Goal: Task Accomplishment & Management: Manage account settings

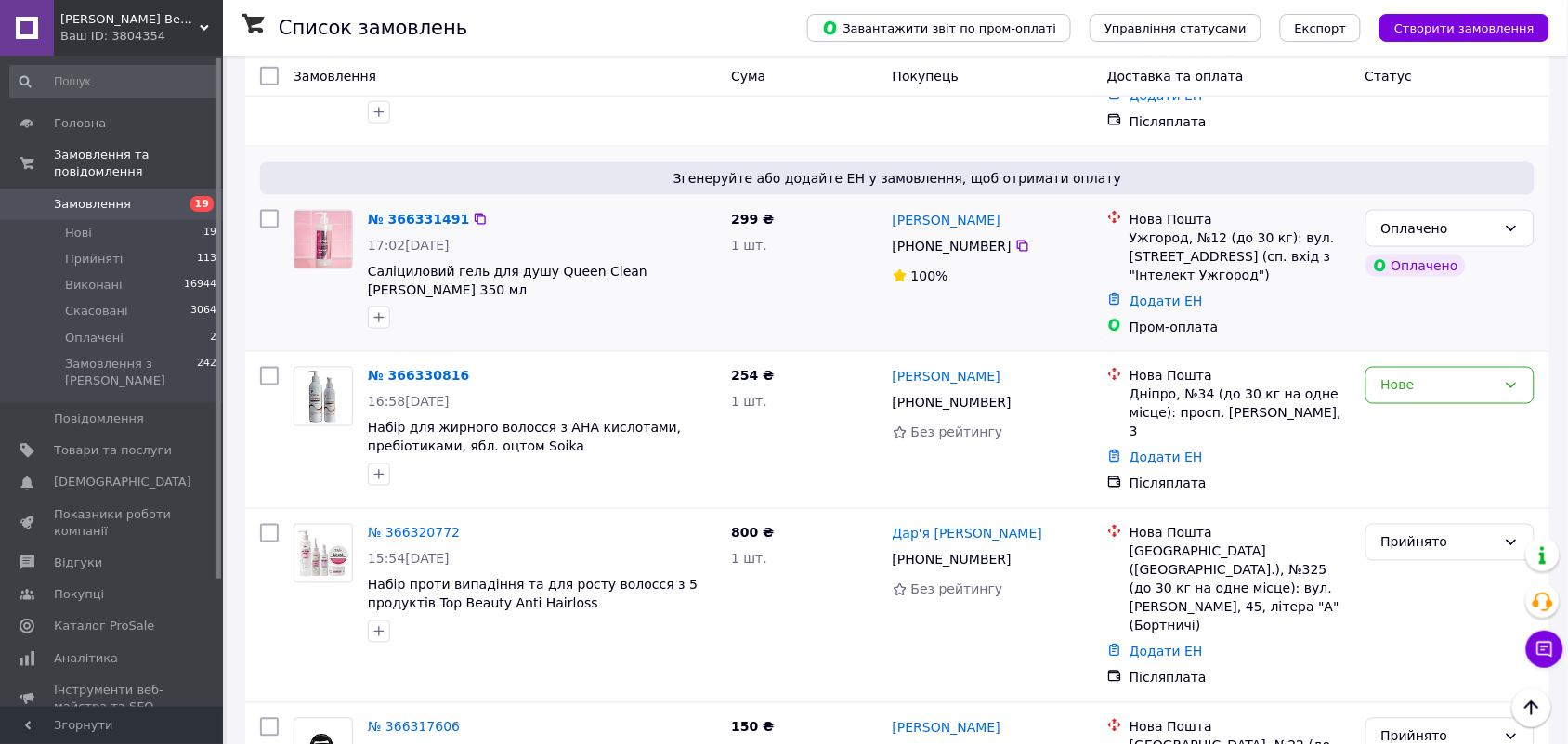
scroll to position [696, 0]
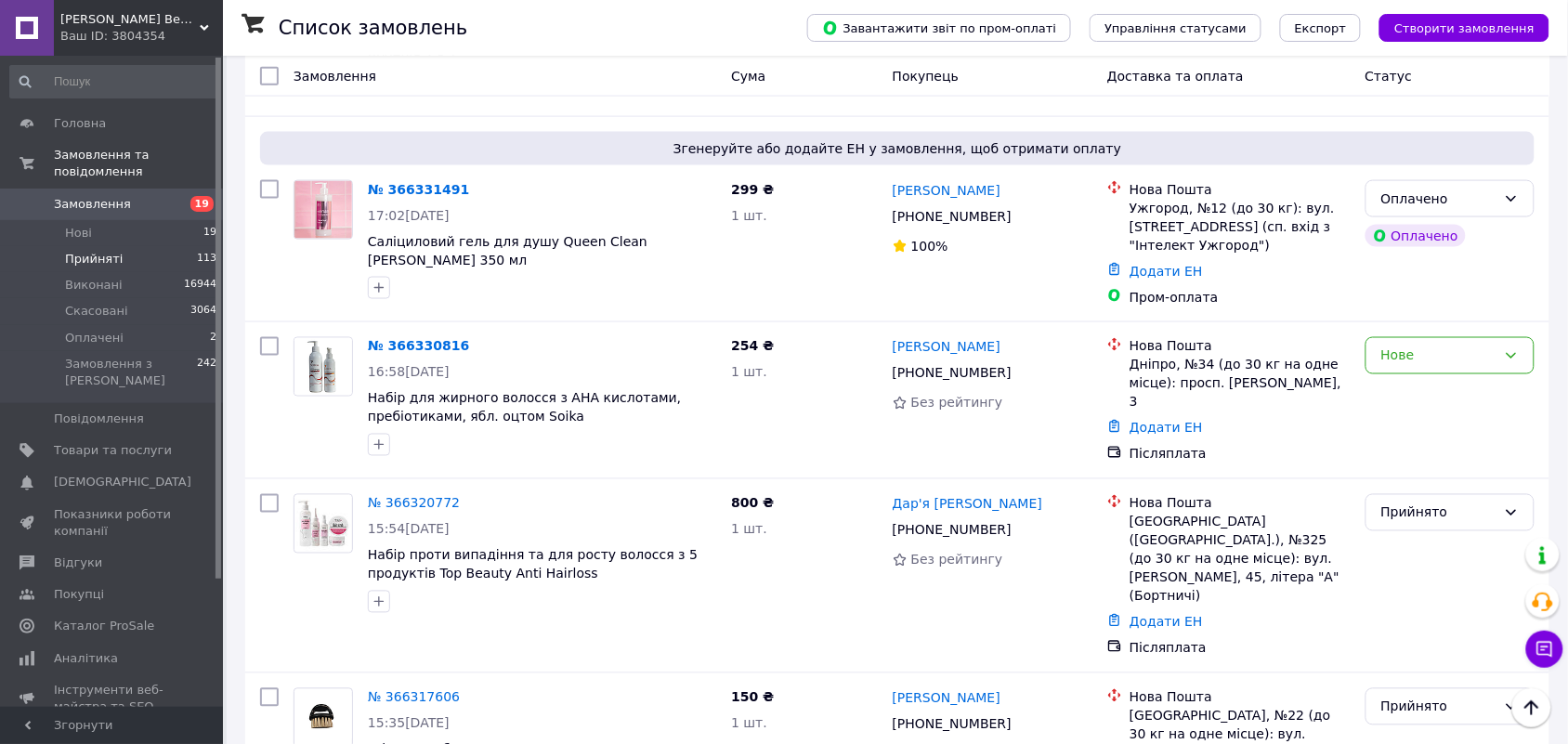
click at [92, 251] on span "Прийняті" at bounding box center [93, 259] width 57 height 17
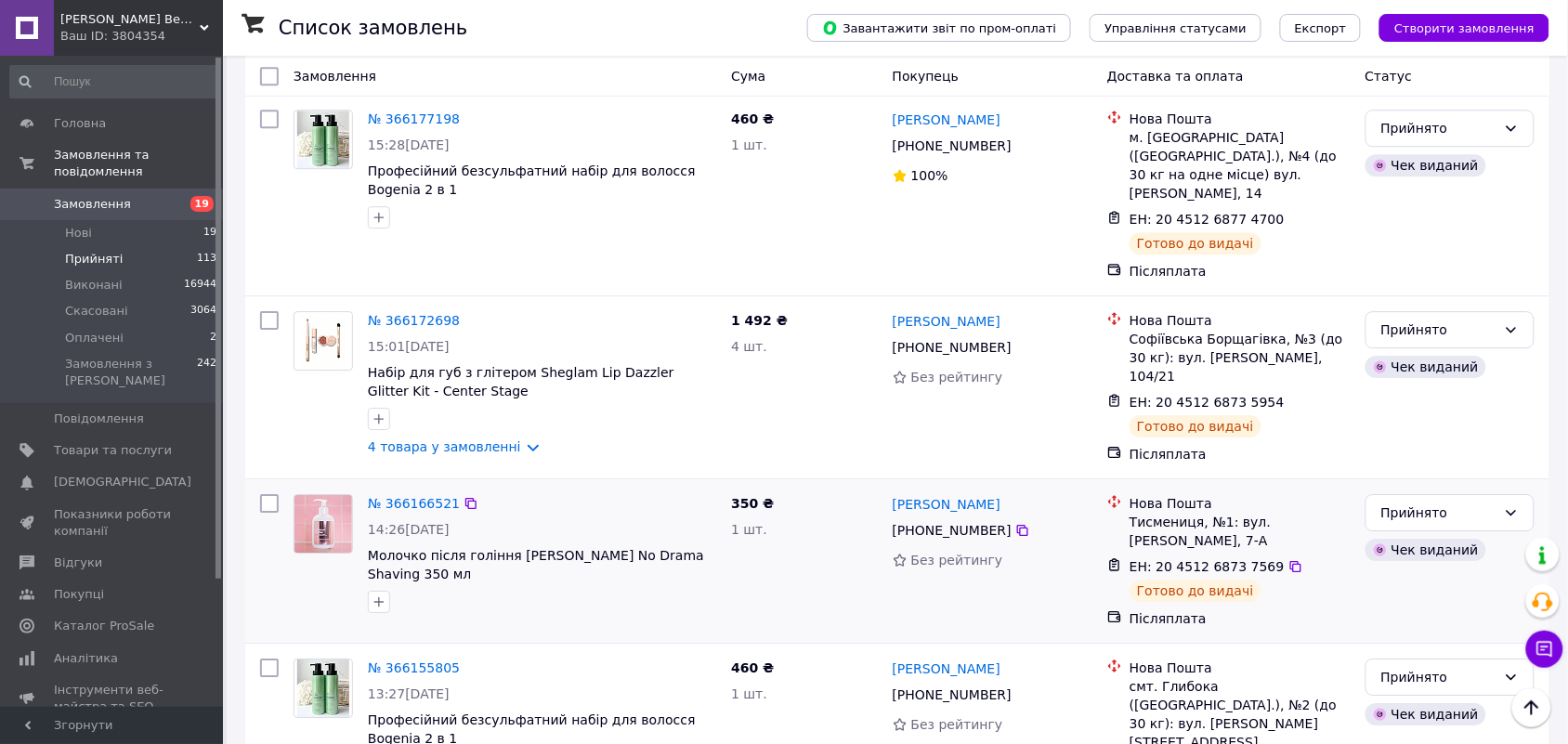
scroll to position [5573, 0]
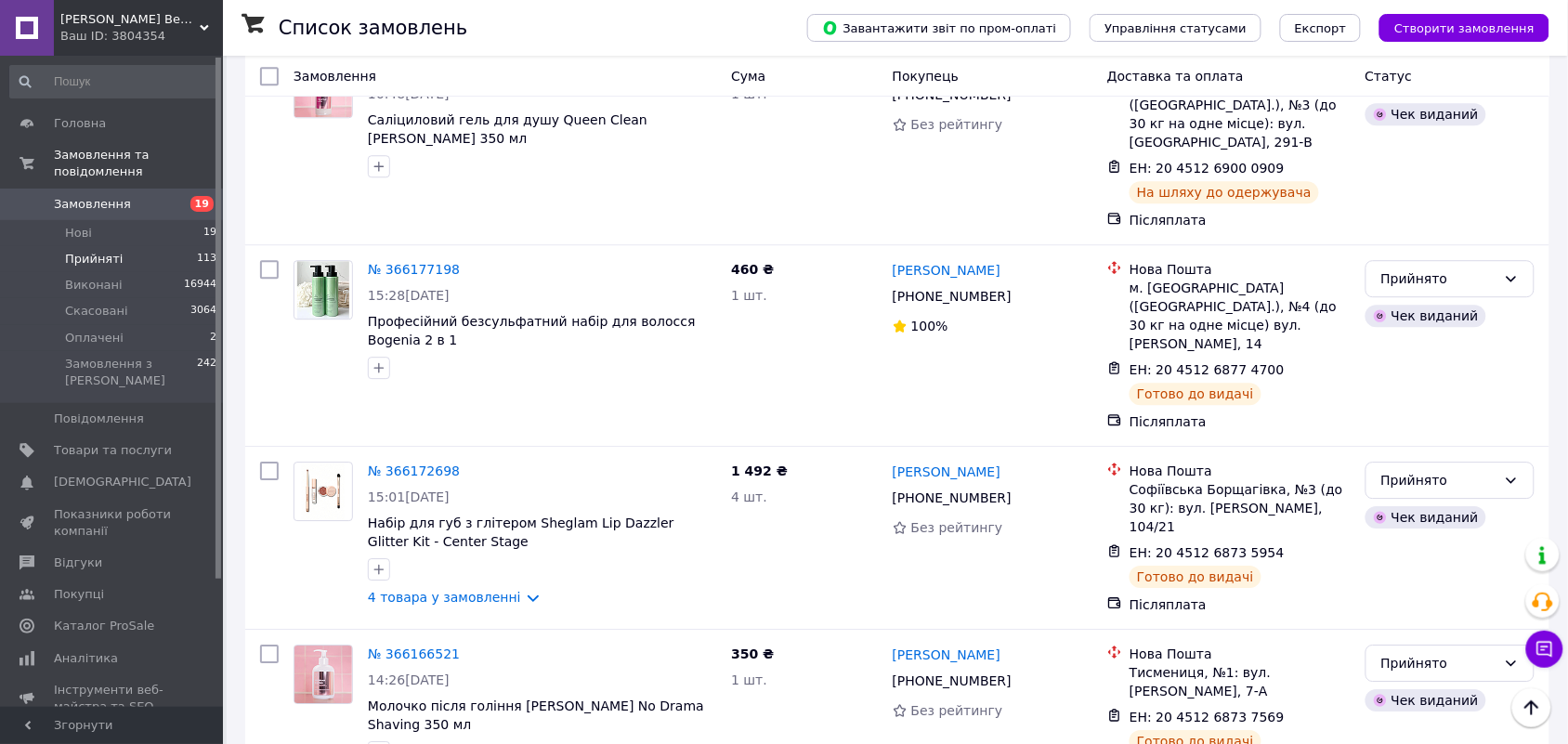
click at [1479, 376] on li "Виконано" at bounding box center [1450, 372] width 167 height 33
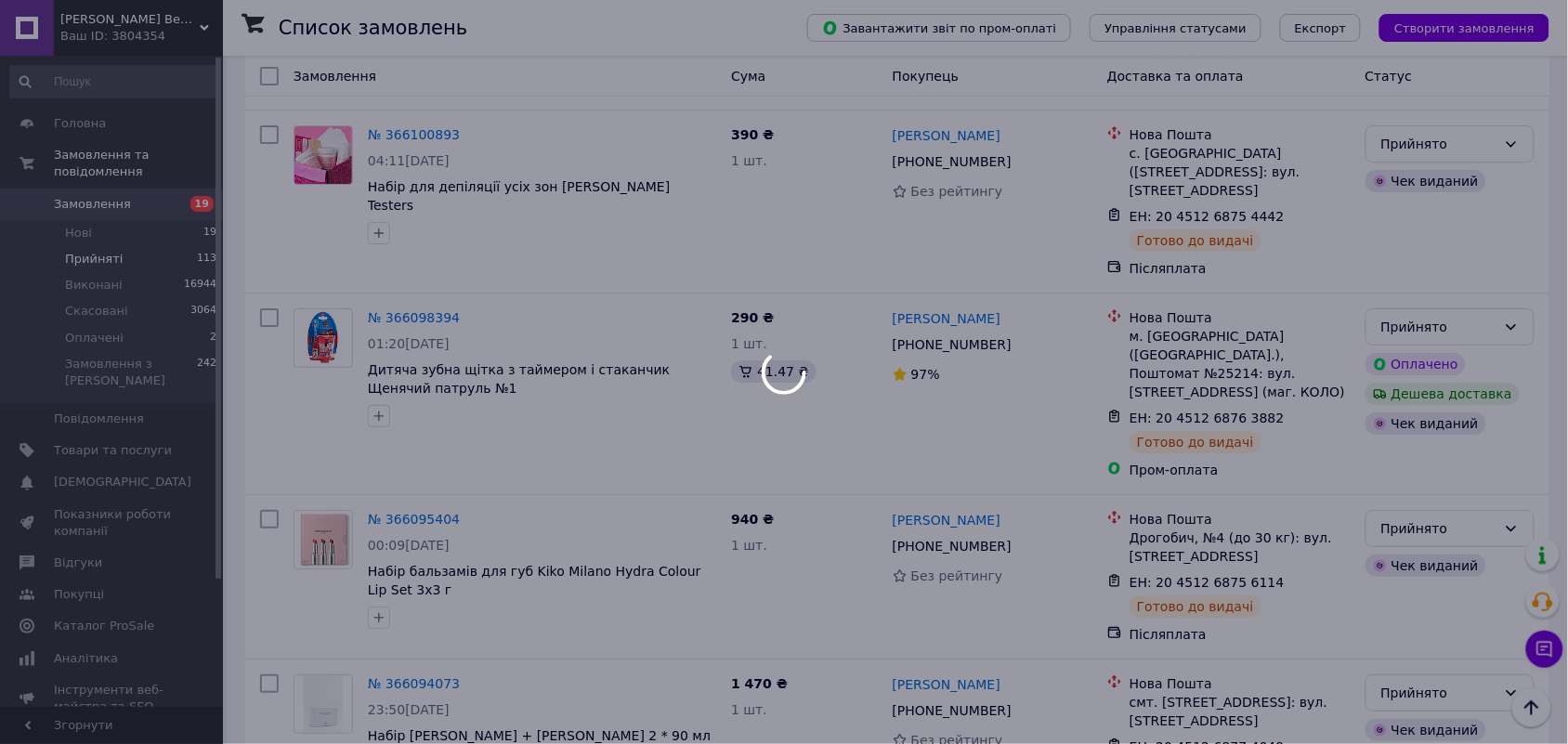
scroll to position [8189, 0]
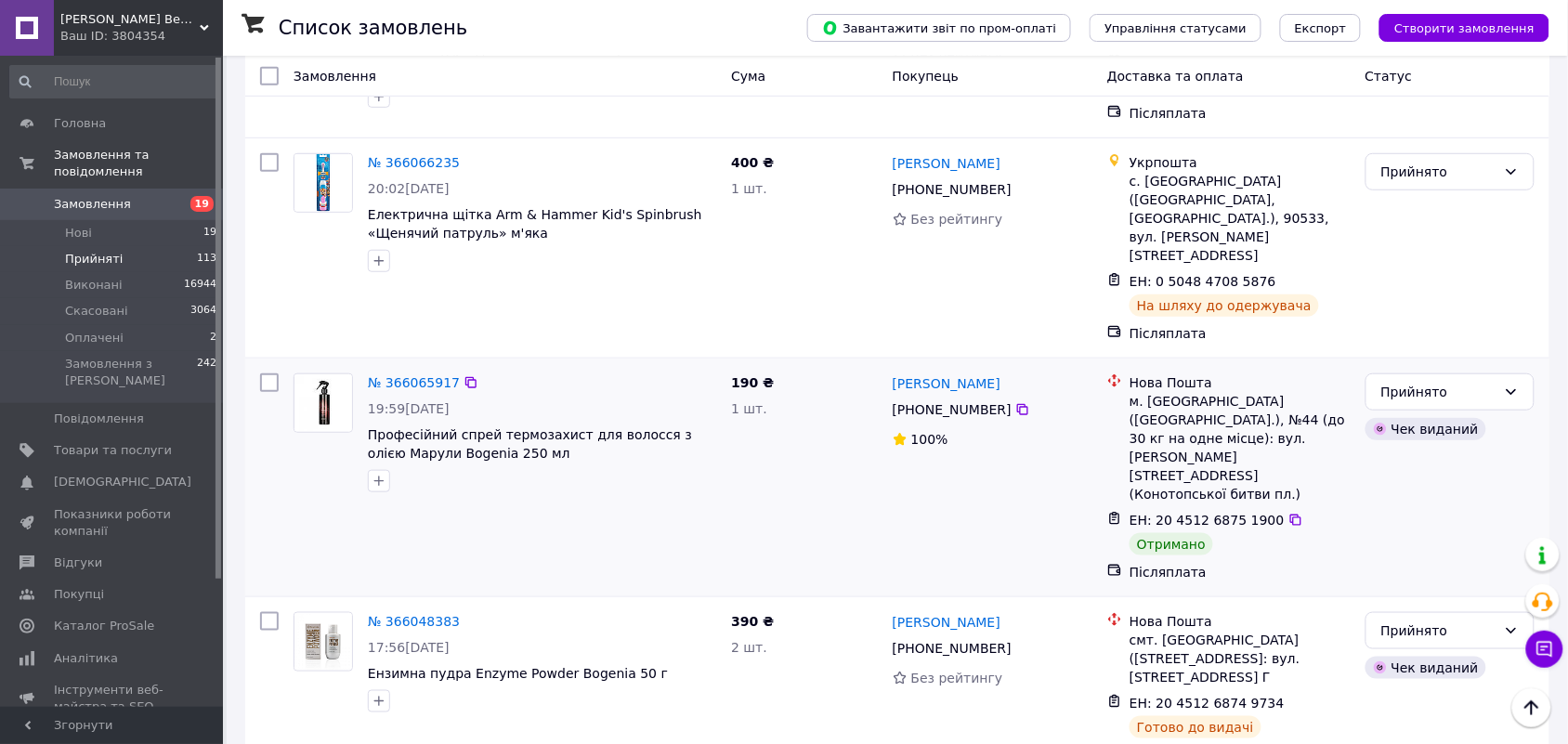
scroll to position [348, 0]
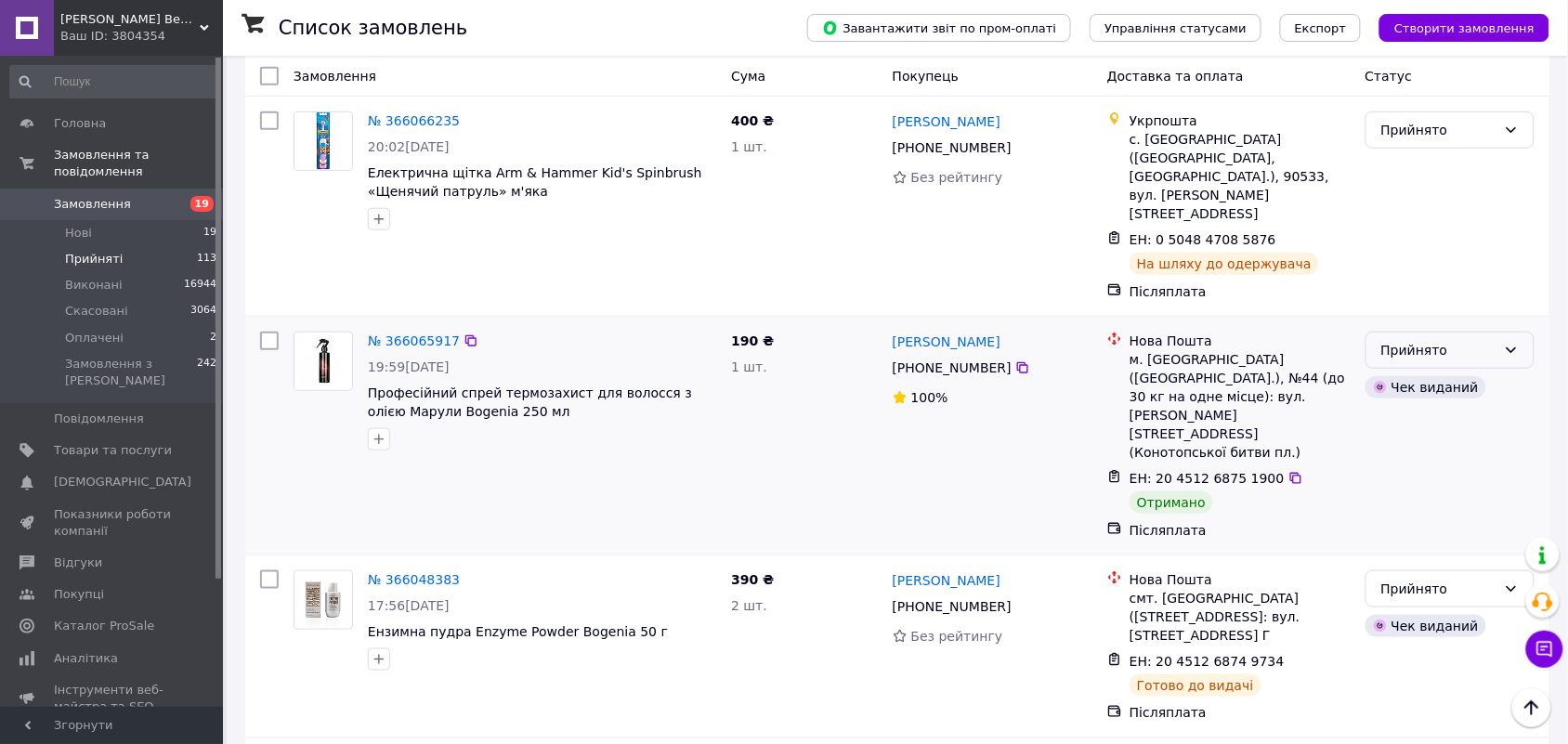
click at [1521, 332] on div "Прийнято" at bounding box center [1450, 350] width 169 height 37
click at [1484, 353] on li "Виконано" at bounding box center [1450, 356] width 167 height 33
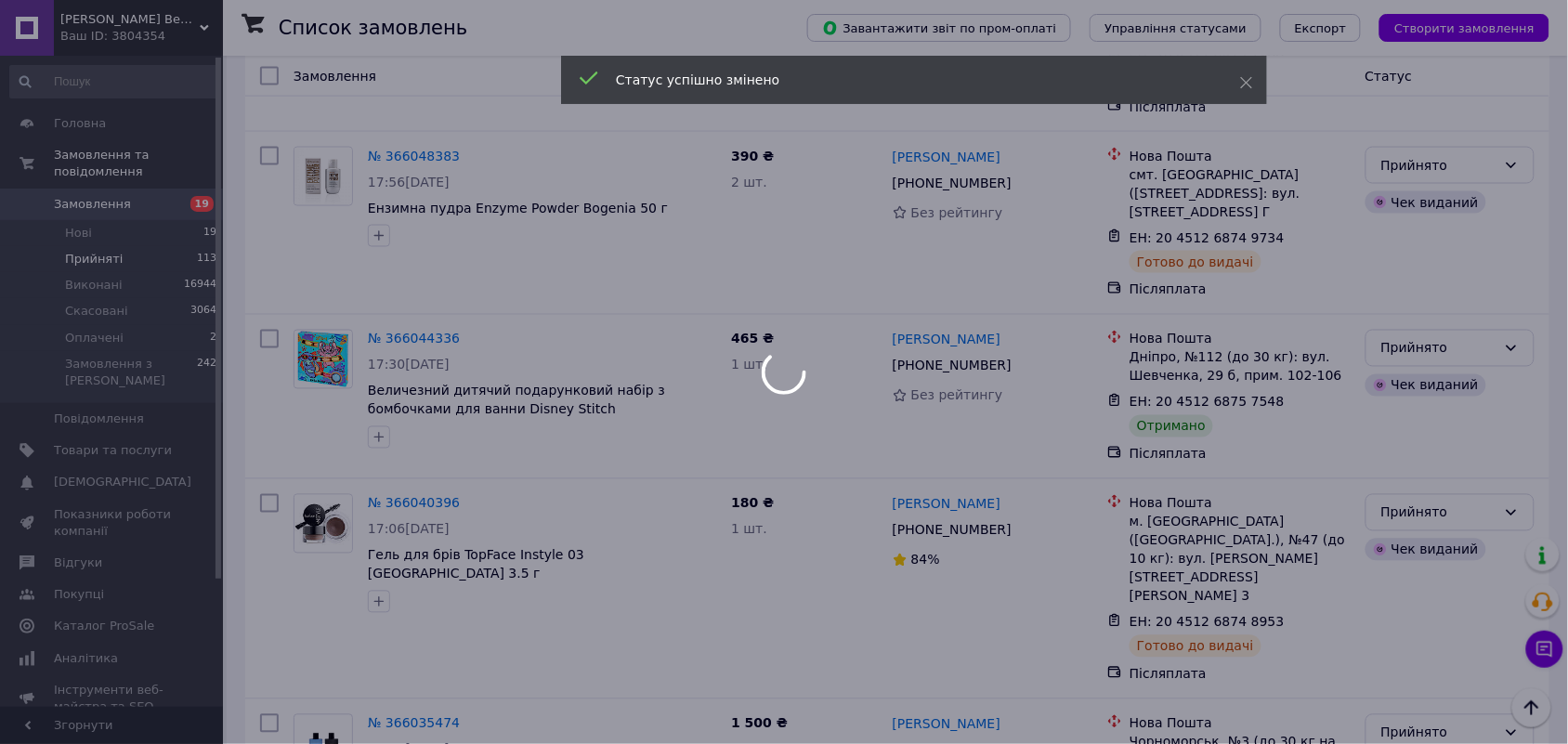
scroll to position [813, 0]
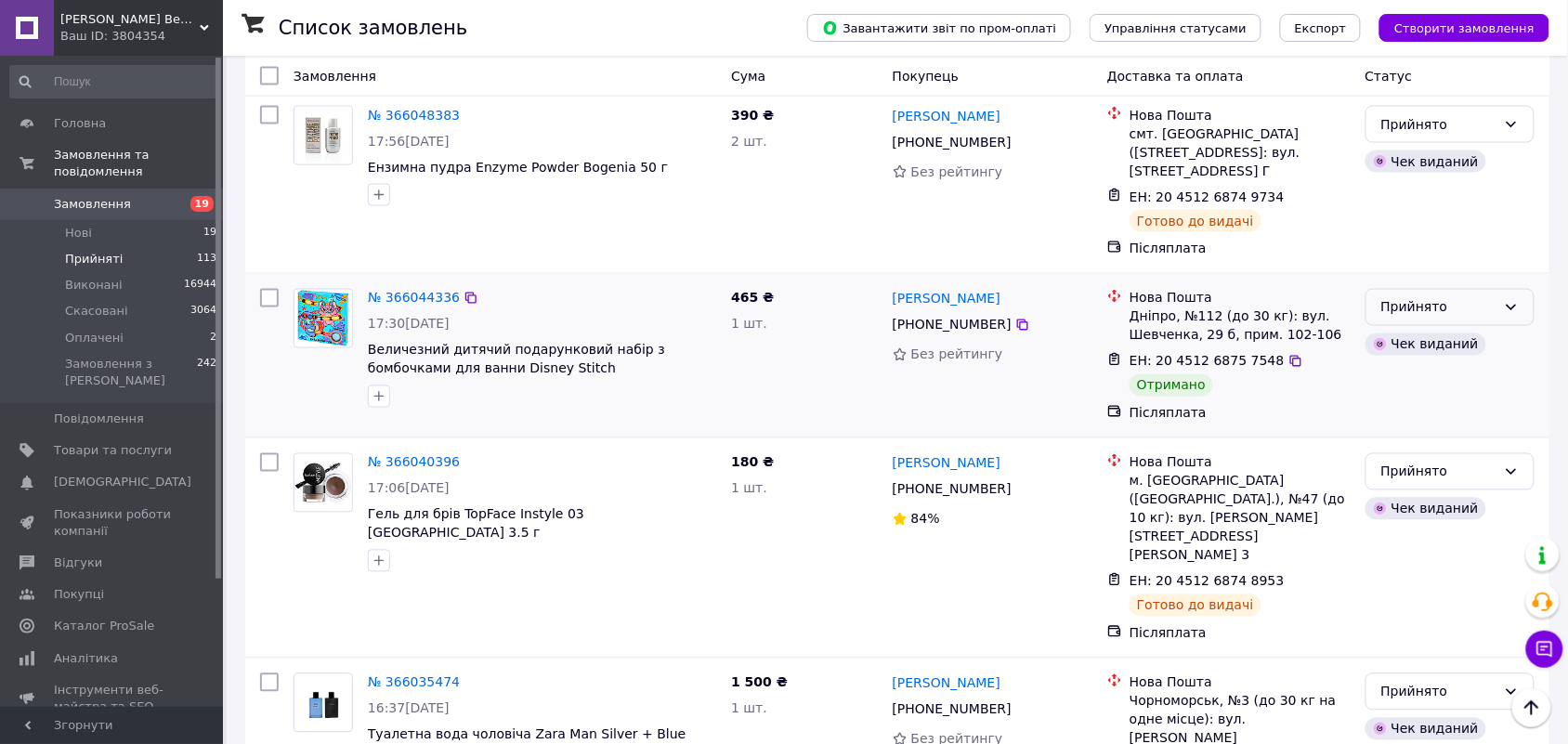
click at [1510, 300] on icon at bounding box center [1511, 306] width 15 height 15
click at [1481, 266] on li "Виконано" at bounding box center [1450, 257] width 167 height 33
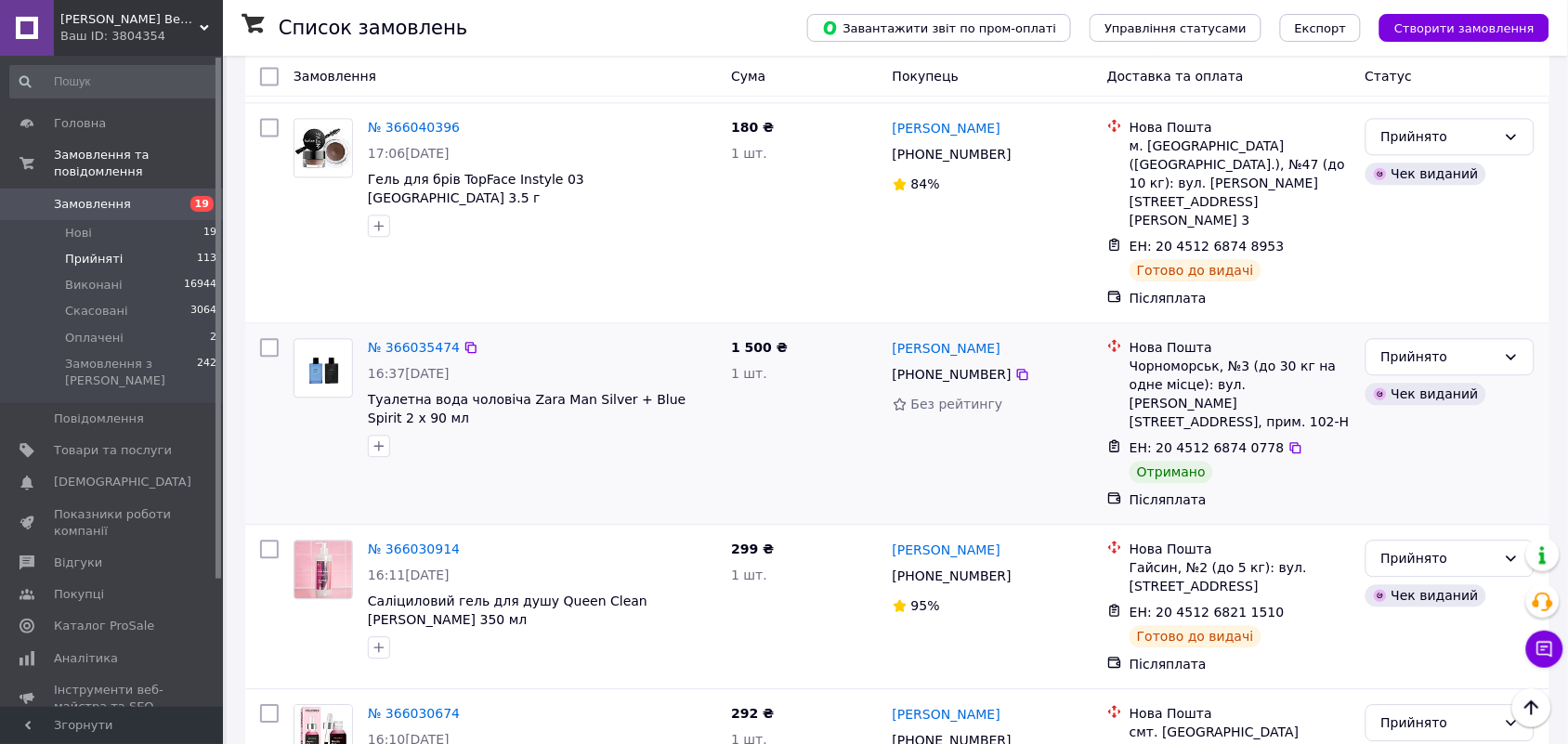
scroll to position [1161, 0]
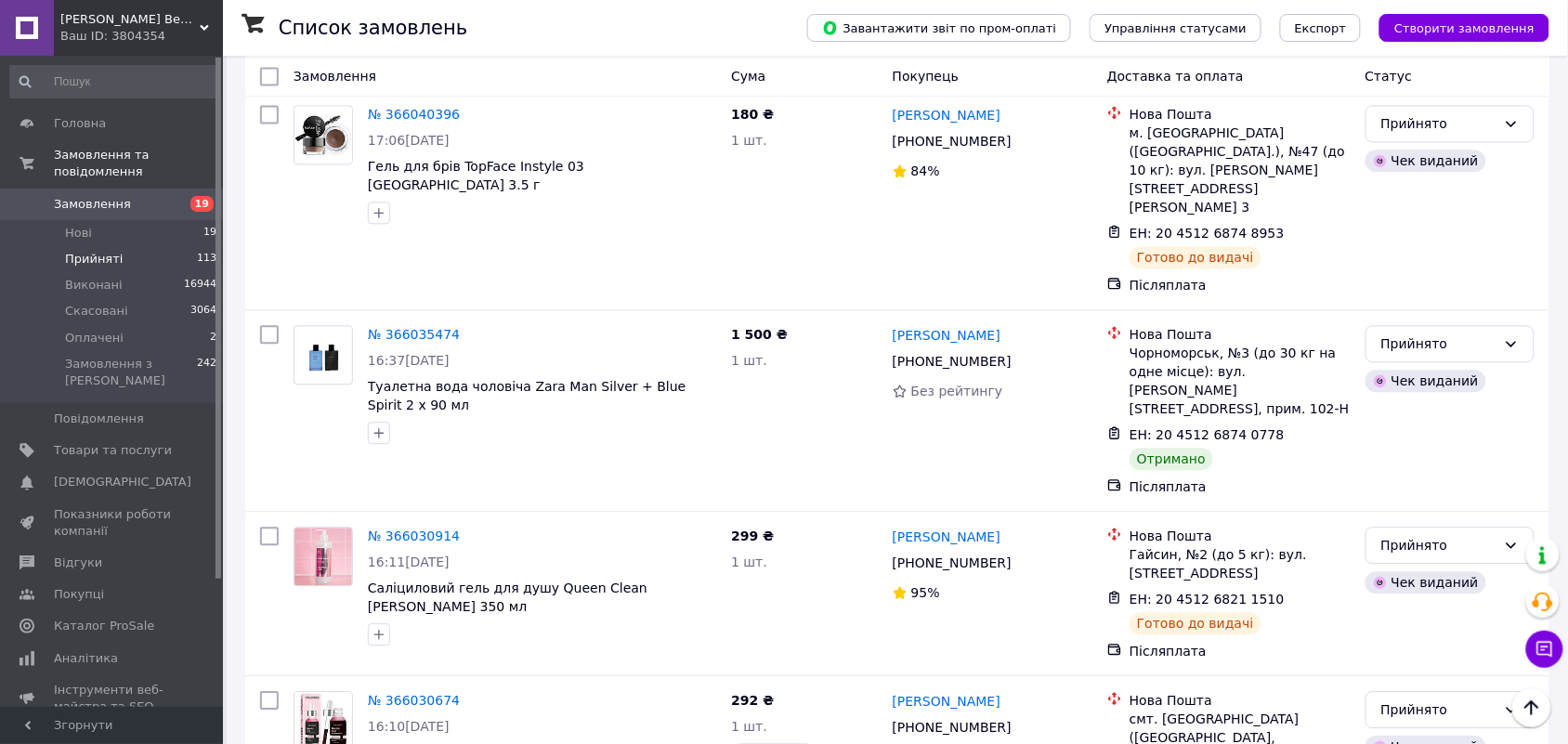
click at [1515, 337] on icon at bounding box center [1511, 343] width 15 height 15
click at [1483, 241] on li "Виконано" at bounding box center [1450, 237] width 167 height 33
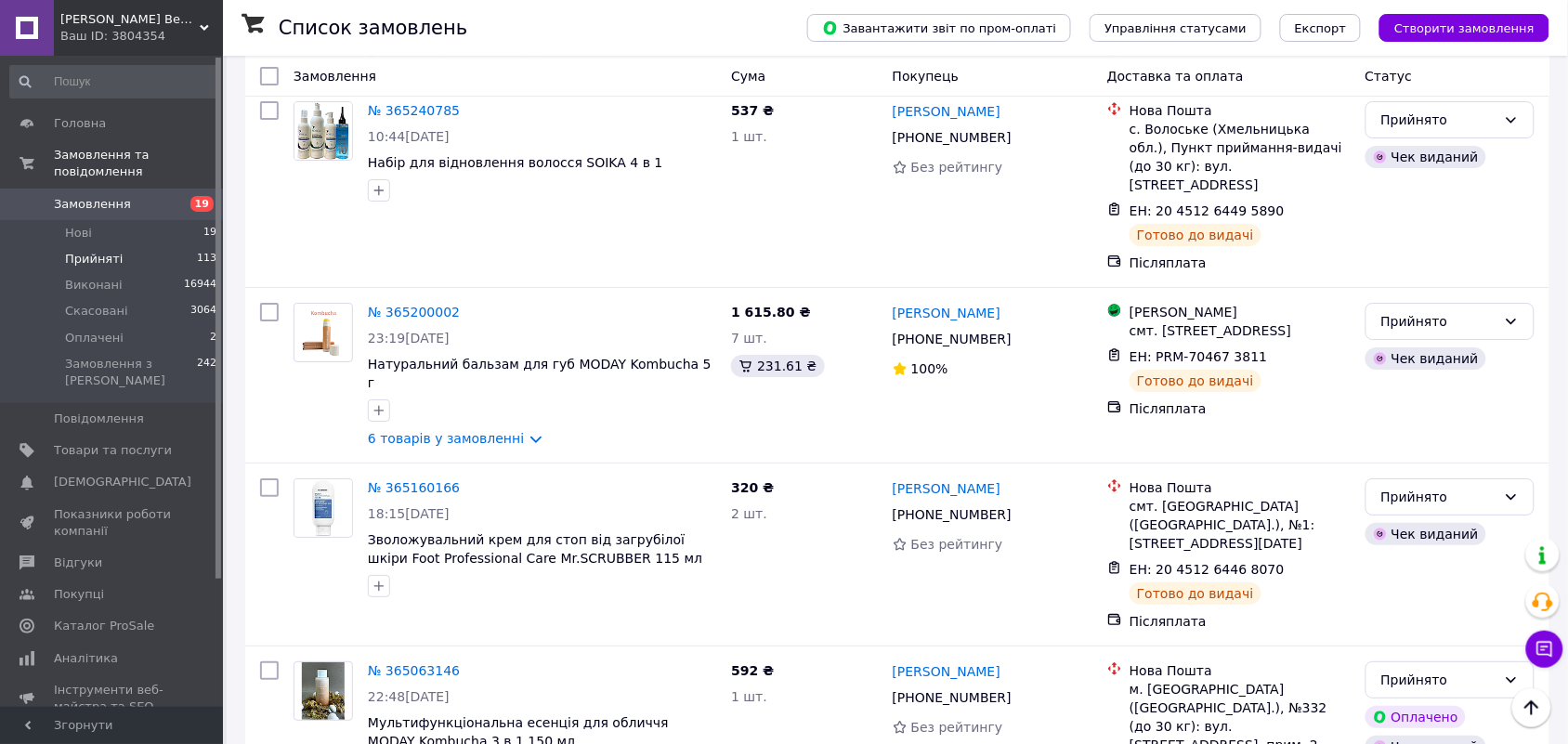
scroll to position [8142, 0]
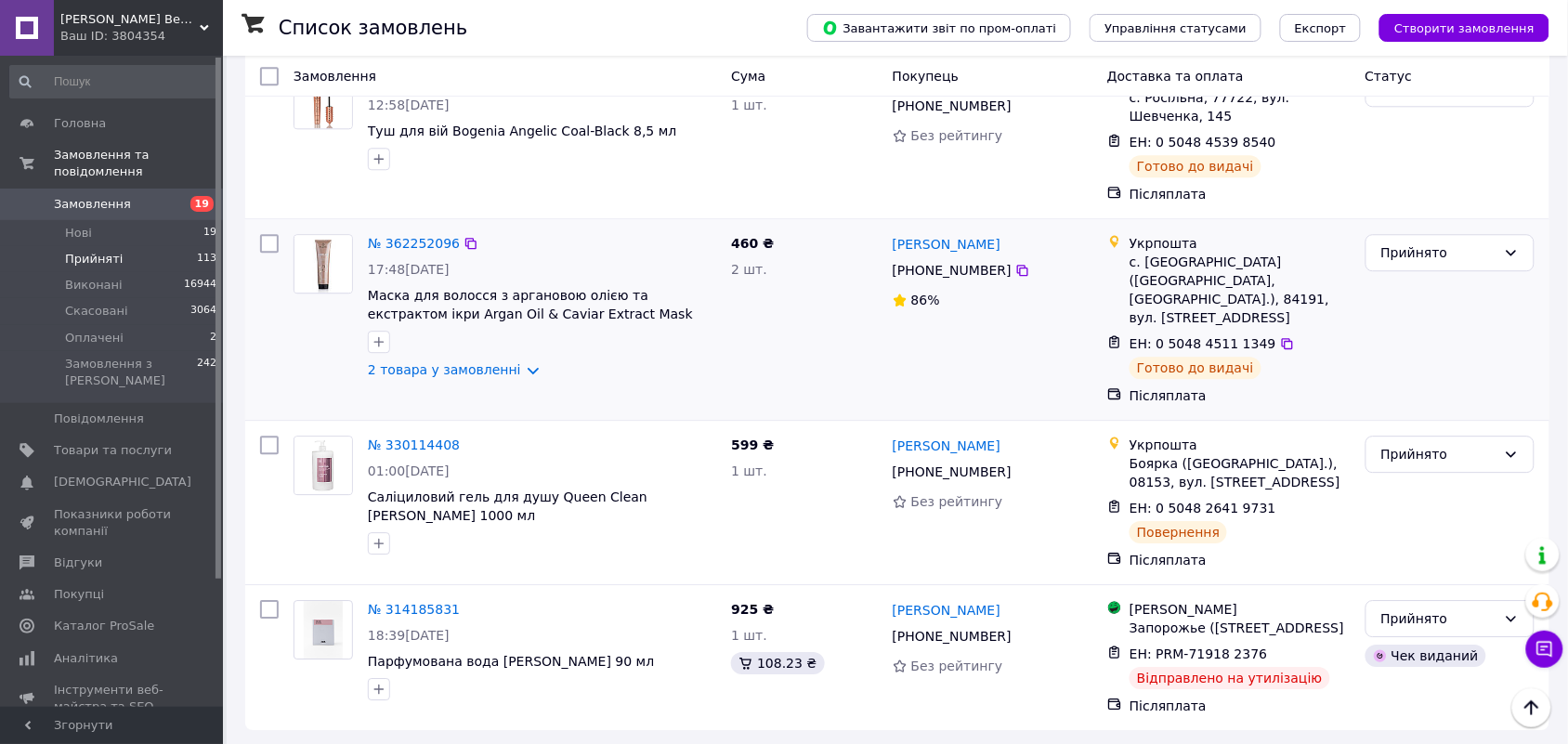
scroll to position [1371, 0]
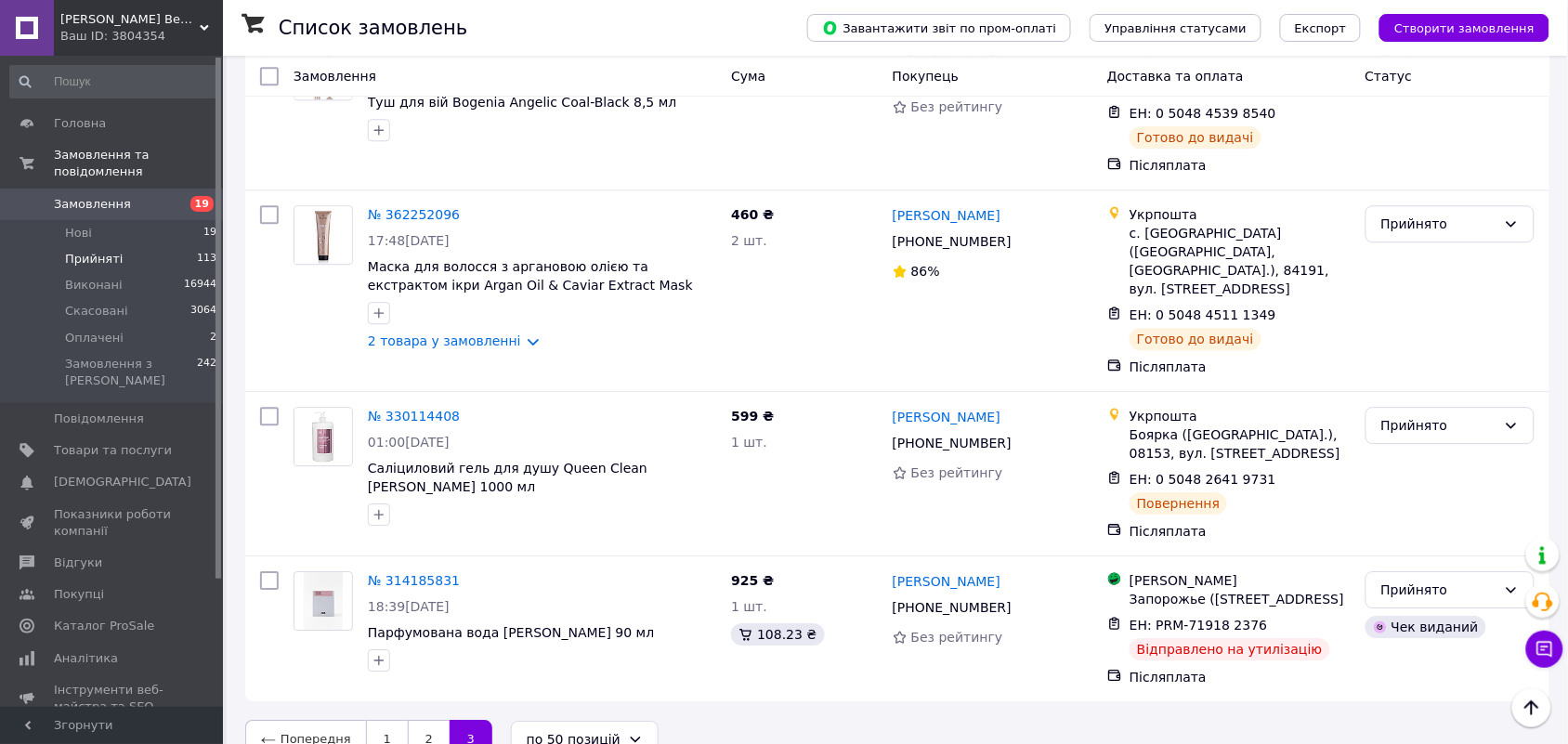
click at [24, 34] on link at bounding box center [26, 27] width 53 height 55
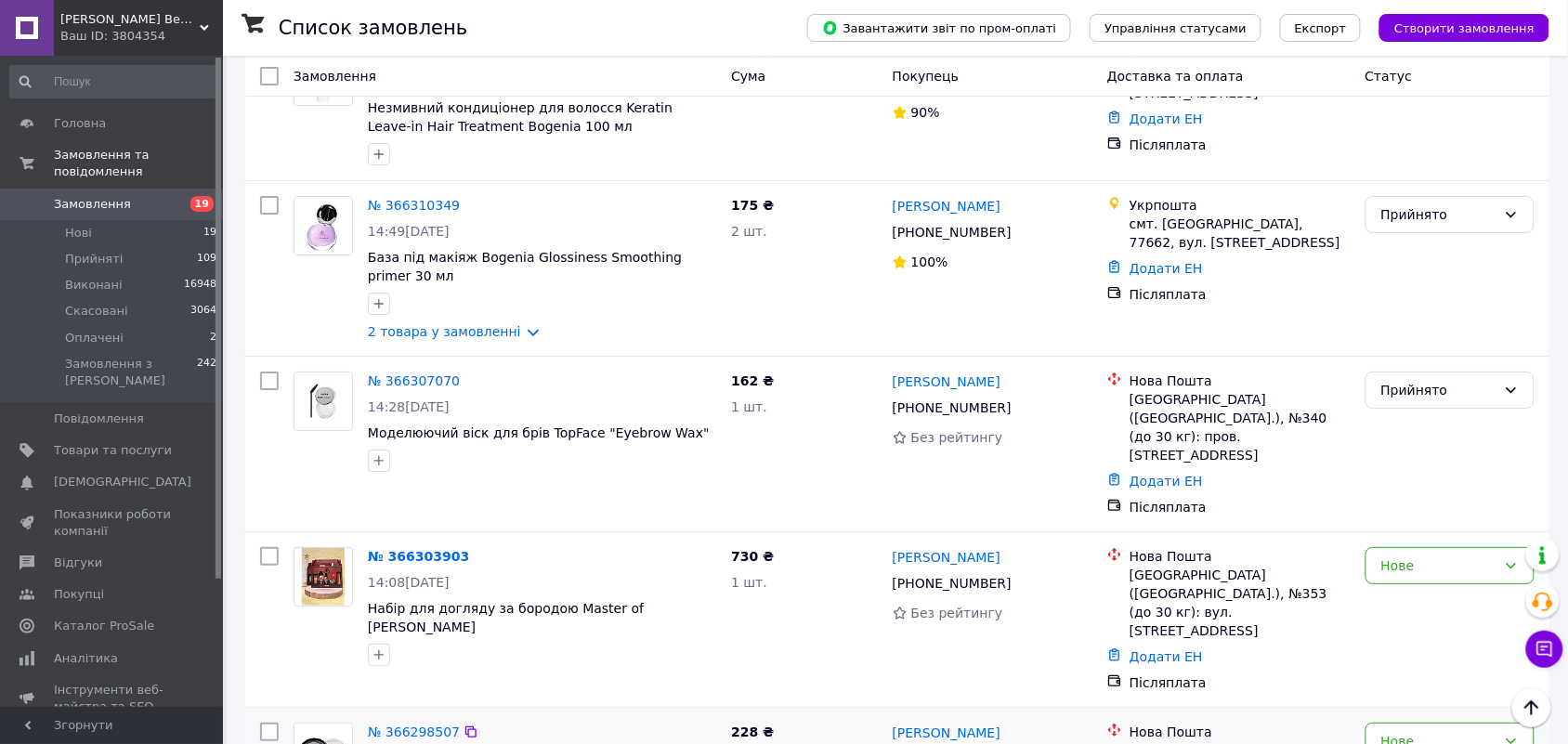
scroll to position [1973, 0]
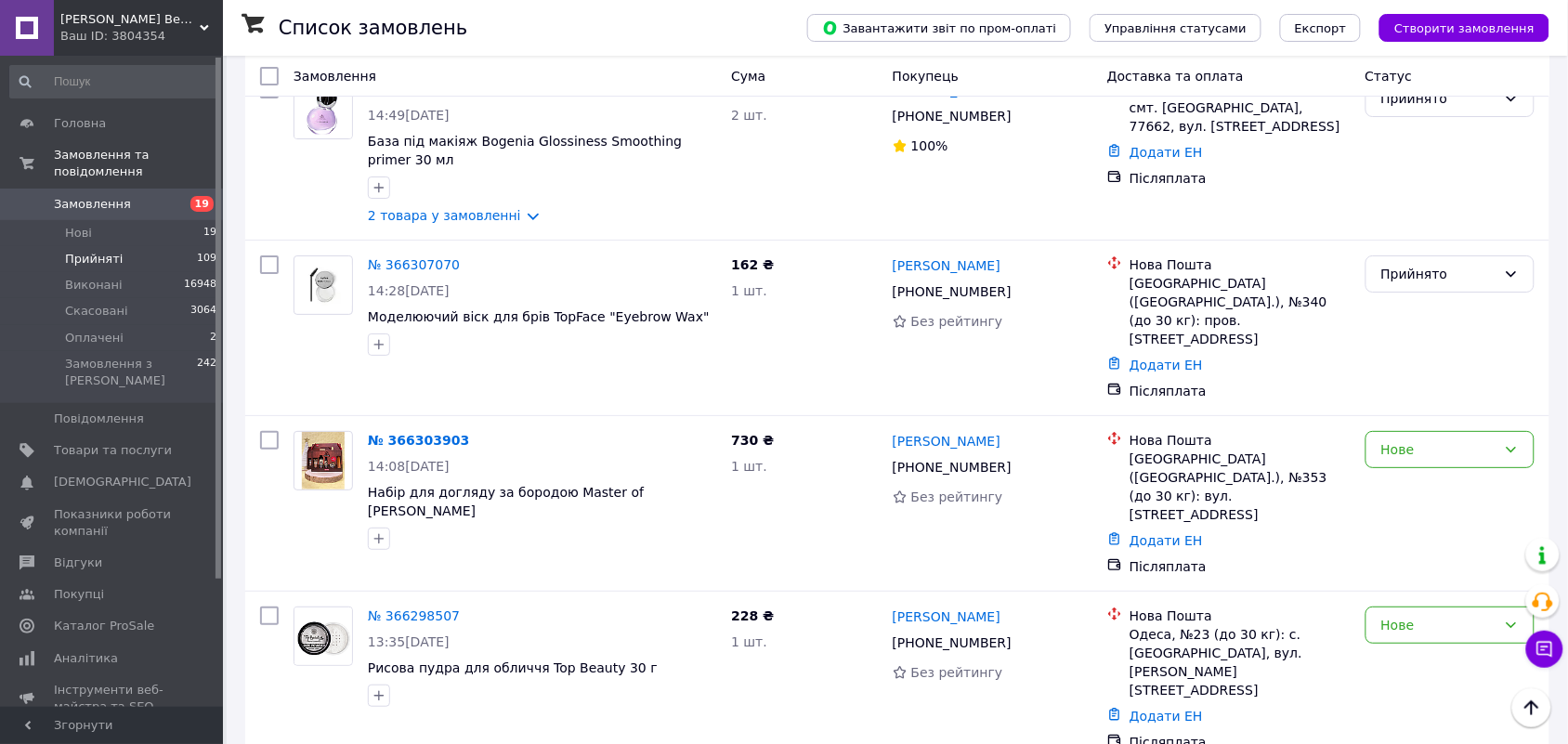
click at [91, 251] on span "Прийняті" at bounding box center [93, 259] width 57 height 17
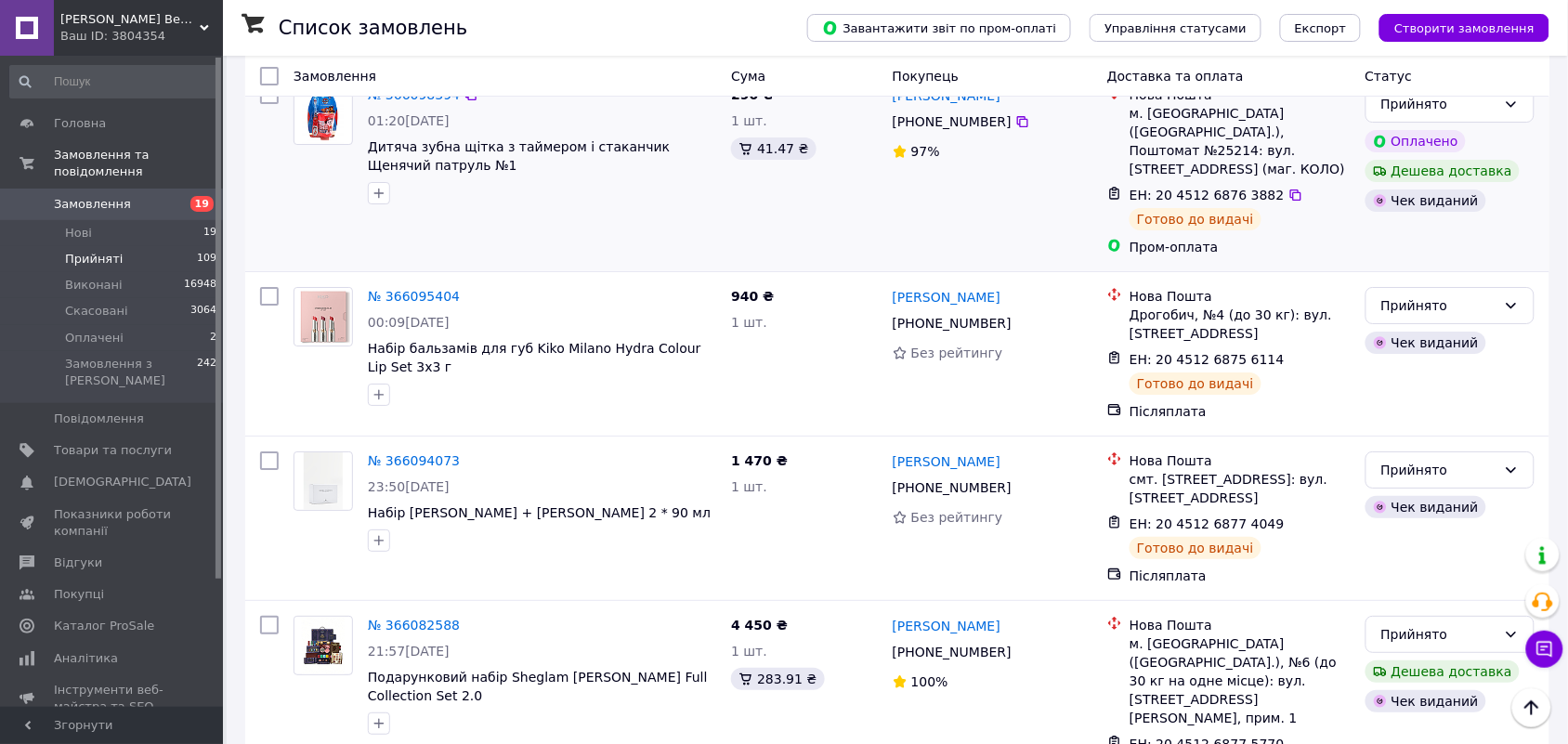
scroll to position [8170, 0]
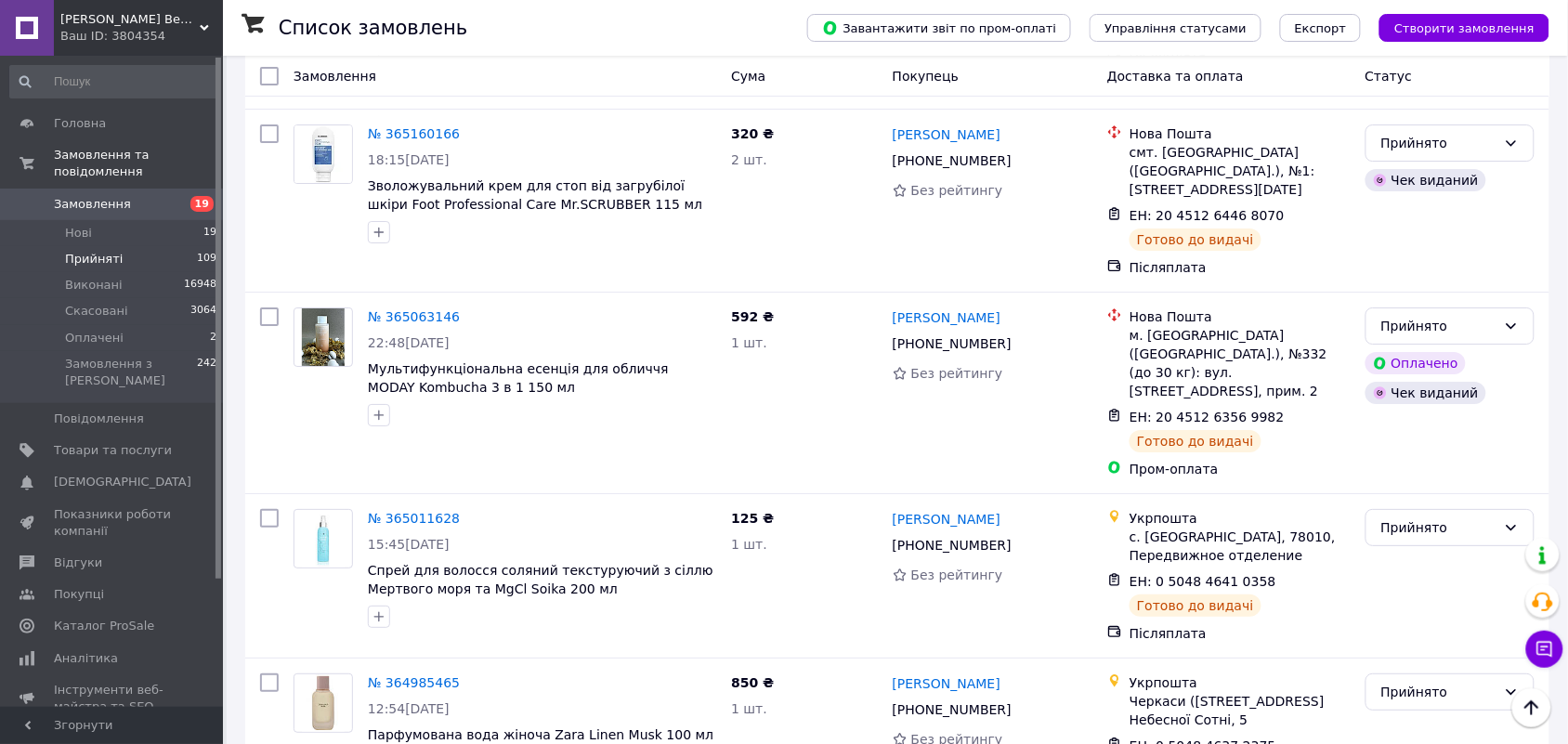
scroll to position [8135, 0]
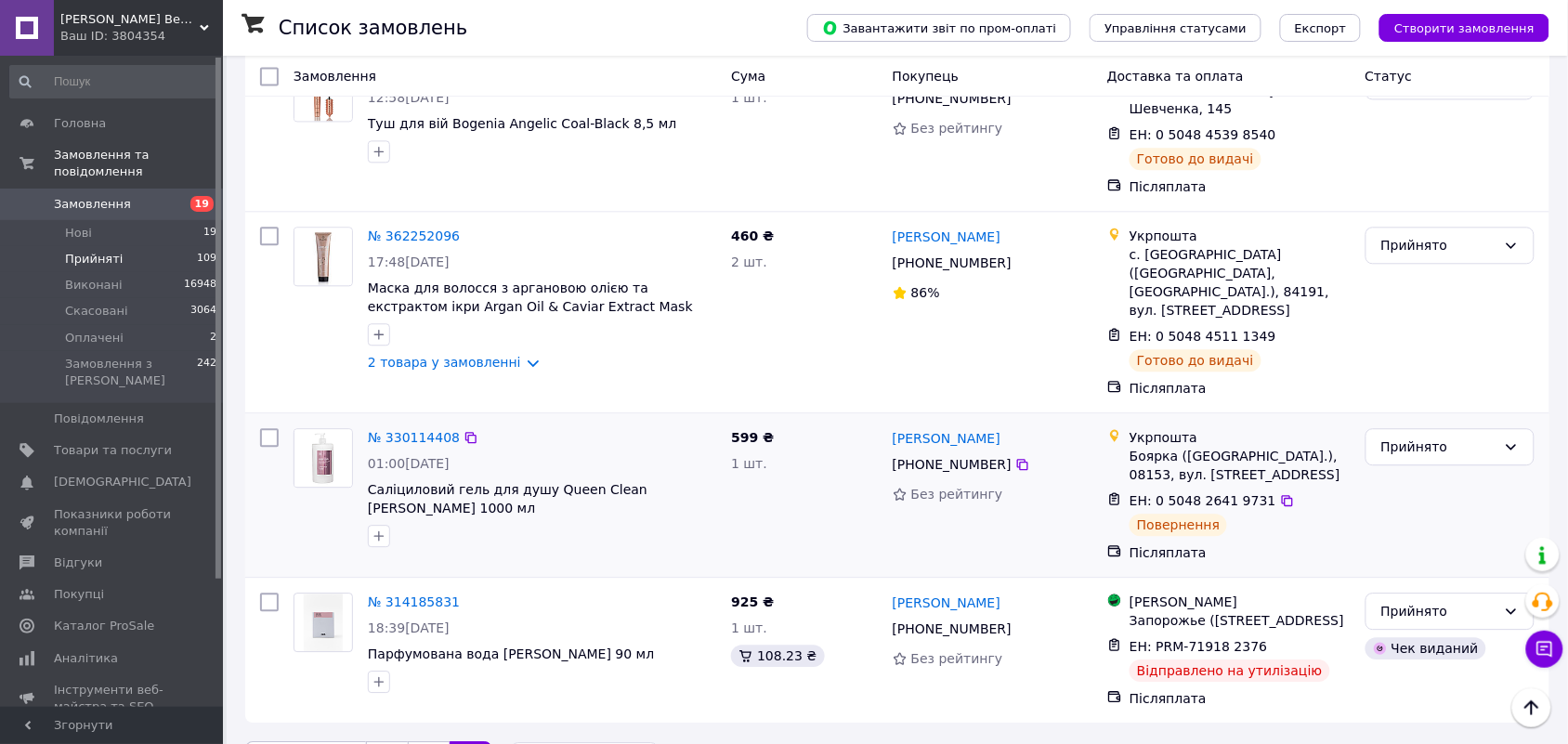
scroll to position [1188, 0]
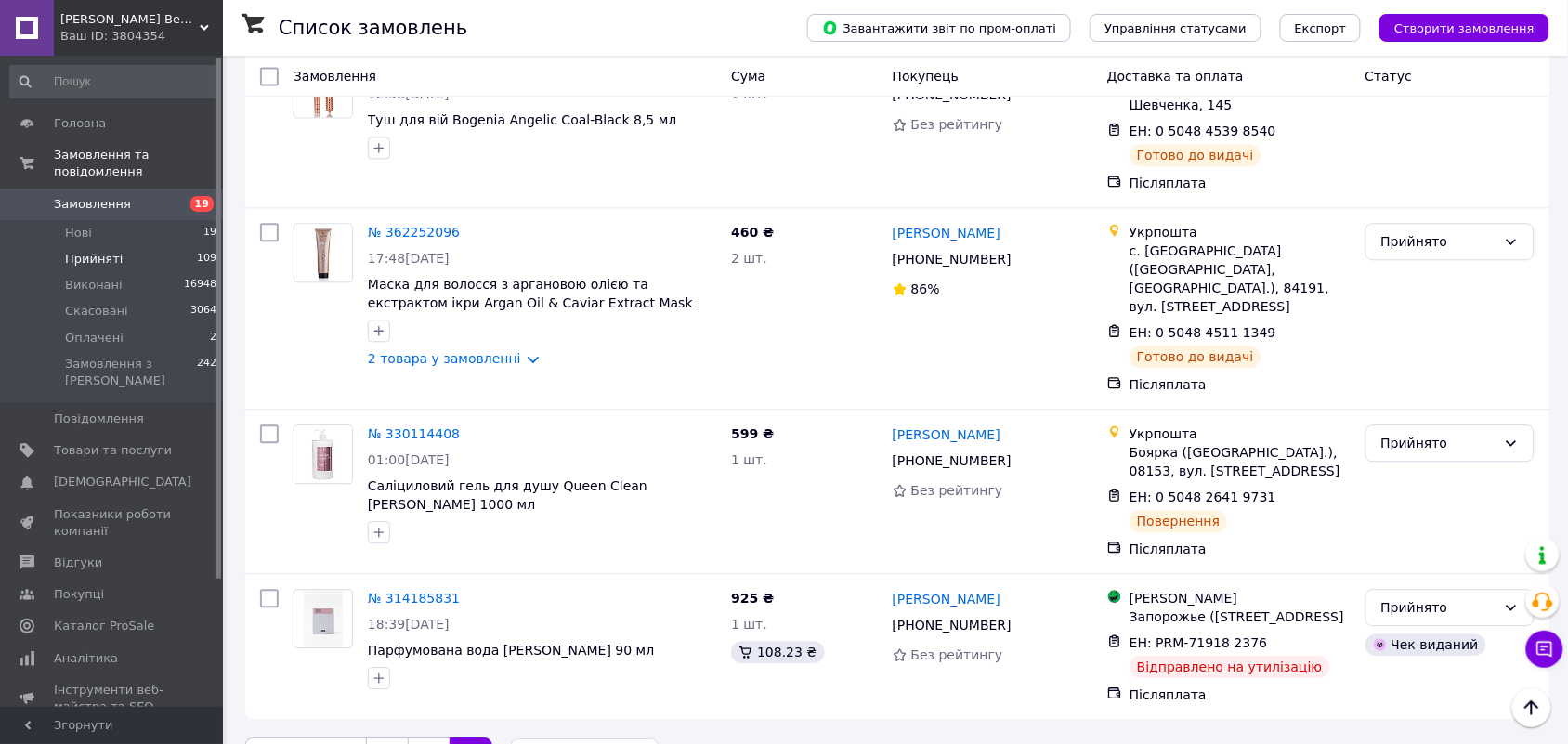
click at [424, 737] on link "2" at bounding box center [428, 757] width 42 height 39
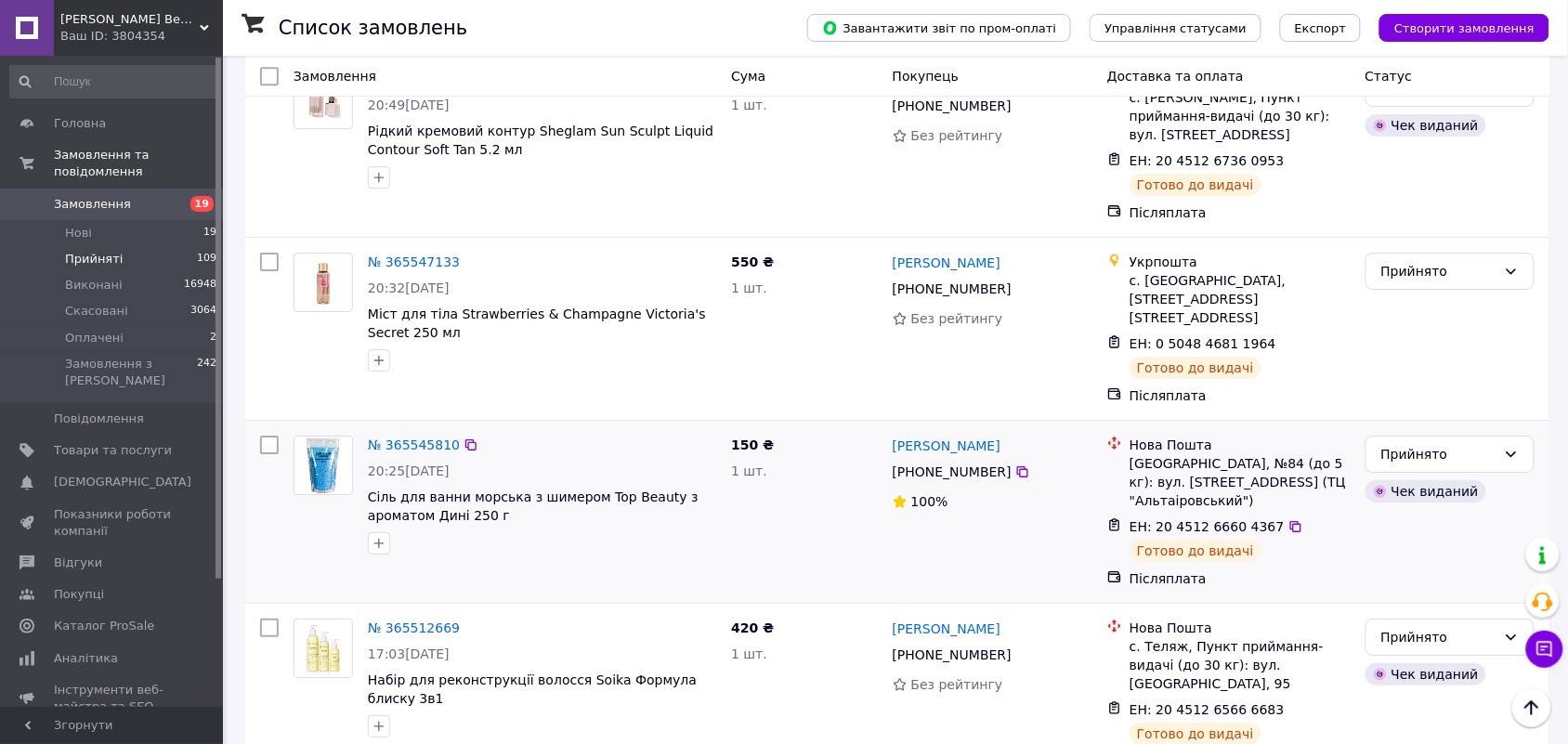
scroll to position [5921, 0]
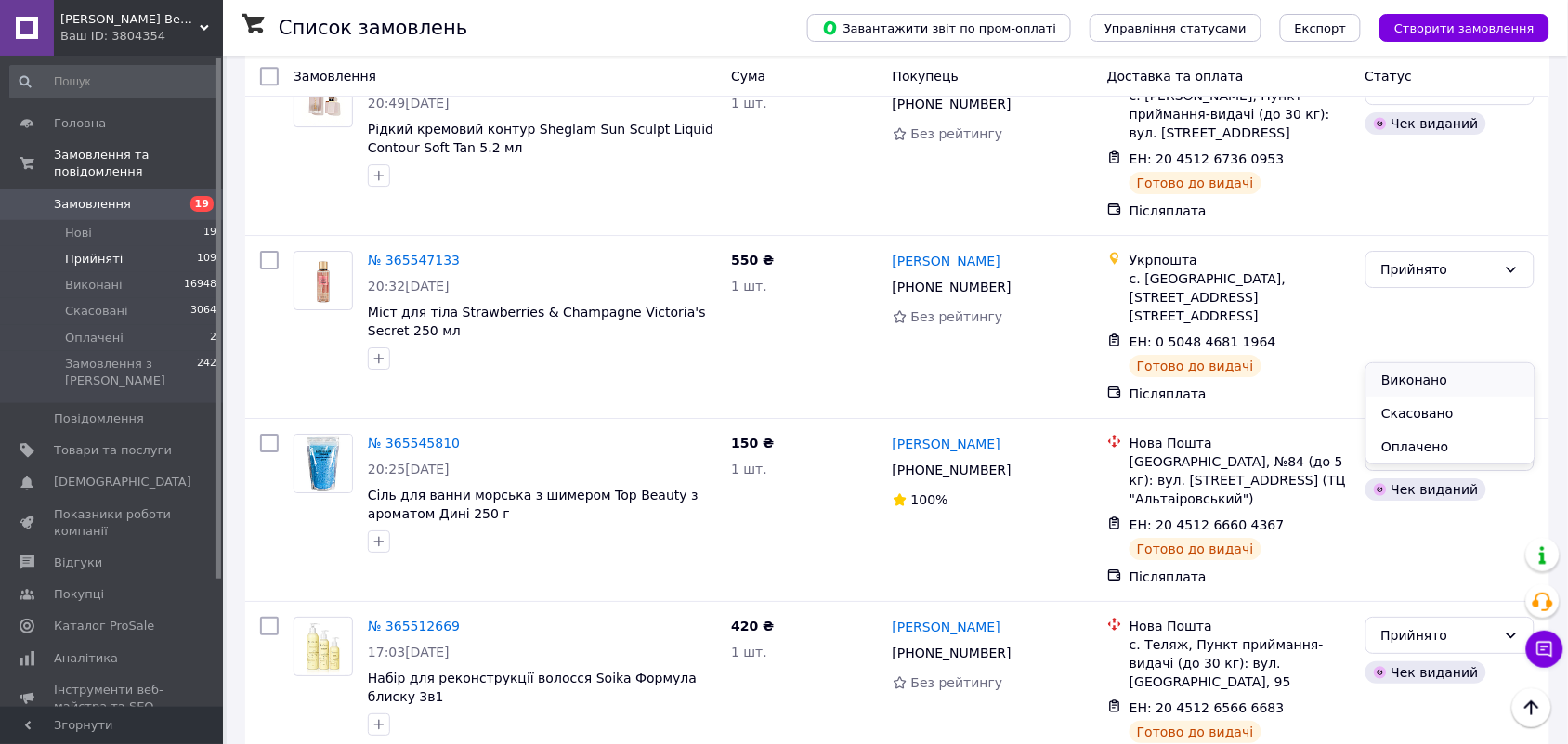
click at [1441, 376] on li "Виконано" at bounding box center [1450, 379] width 167 height 33
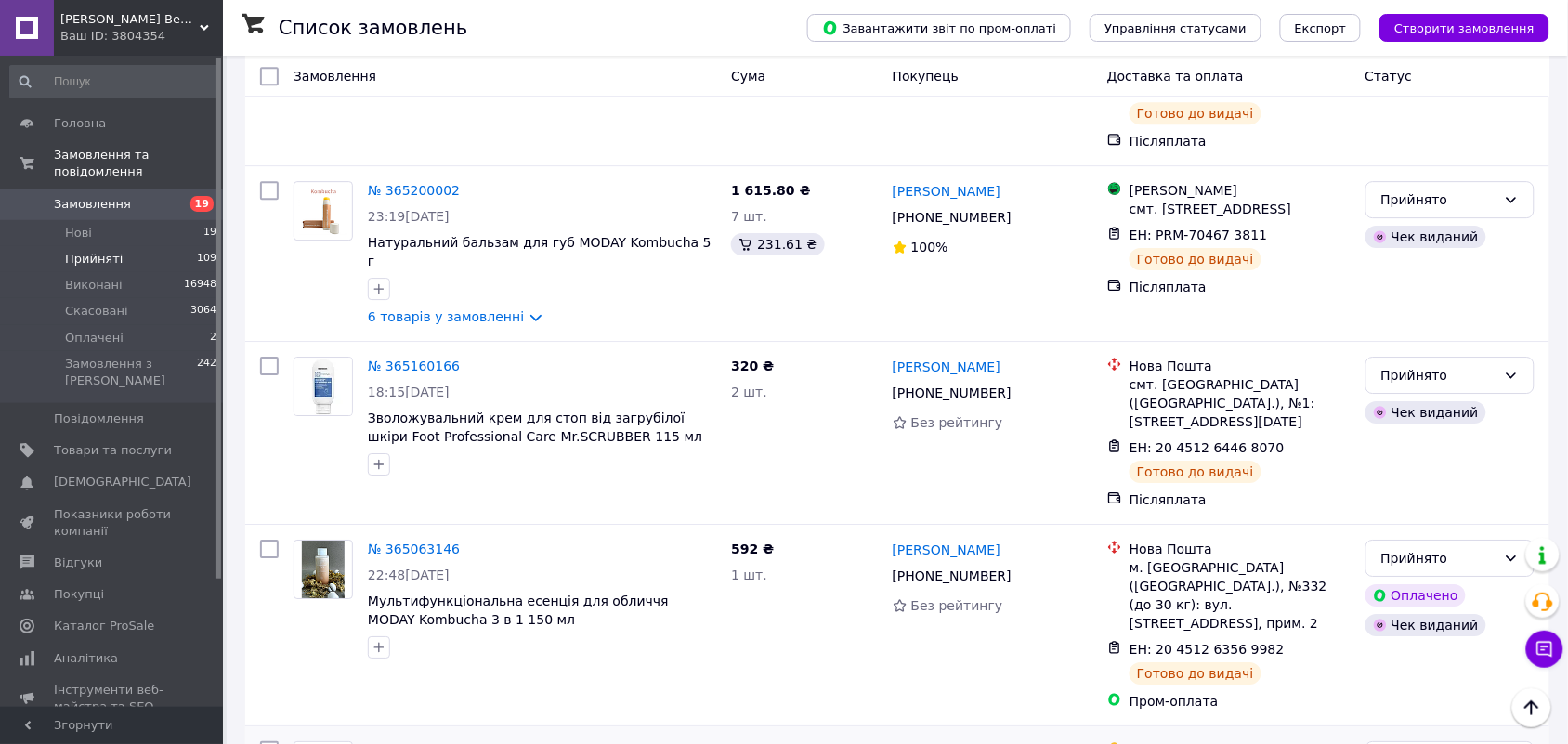
scroll to position [8135, 0]
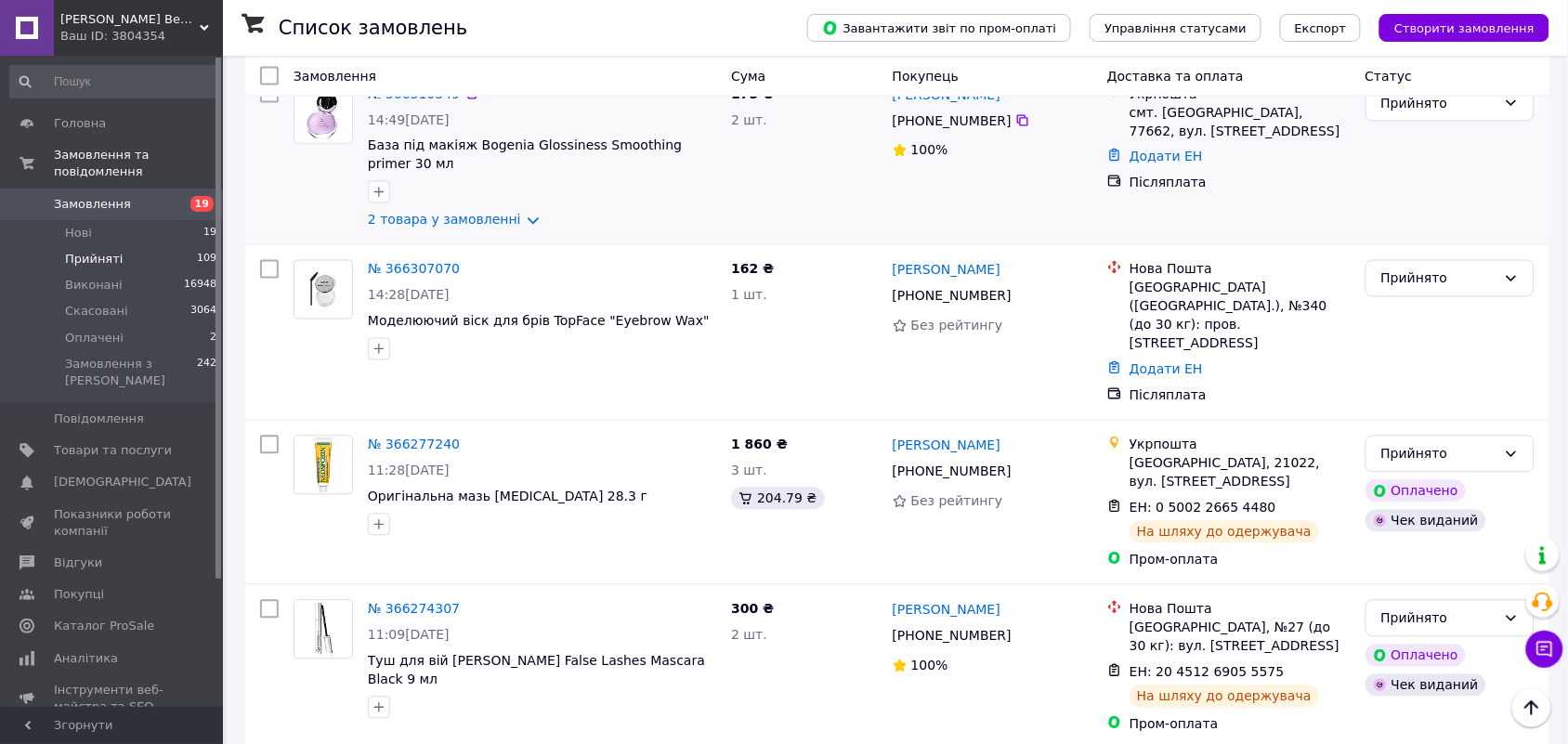
scroll to position [1045, 0]
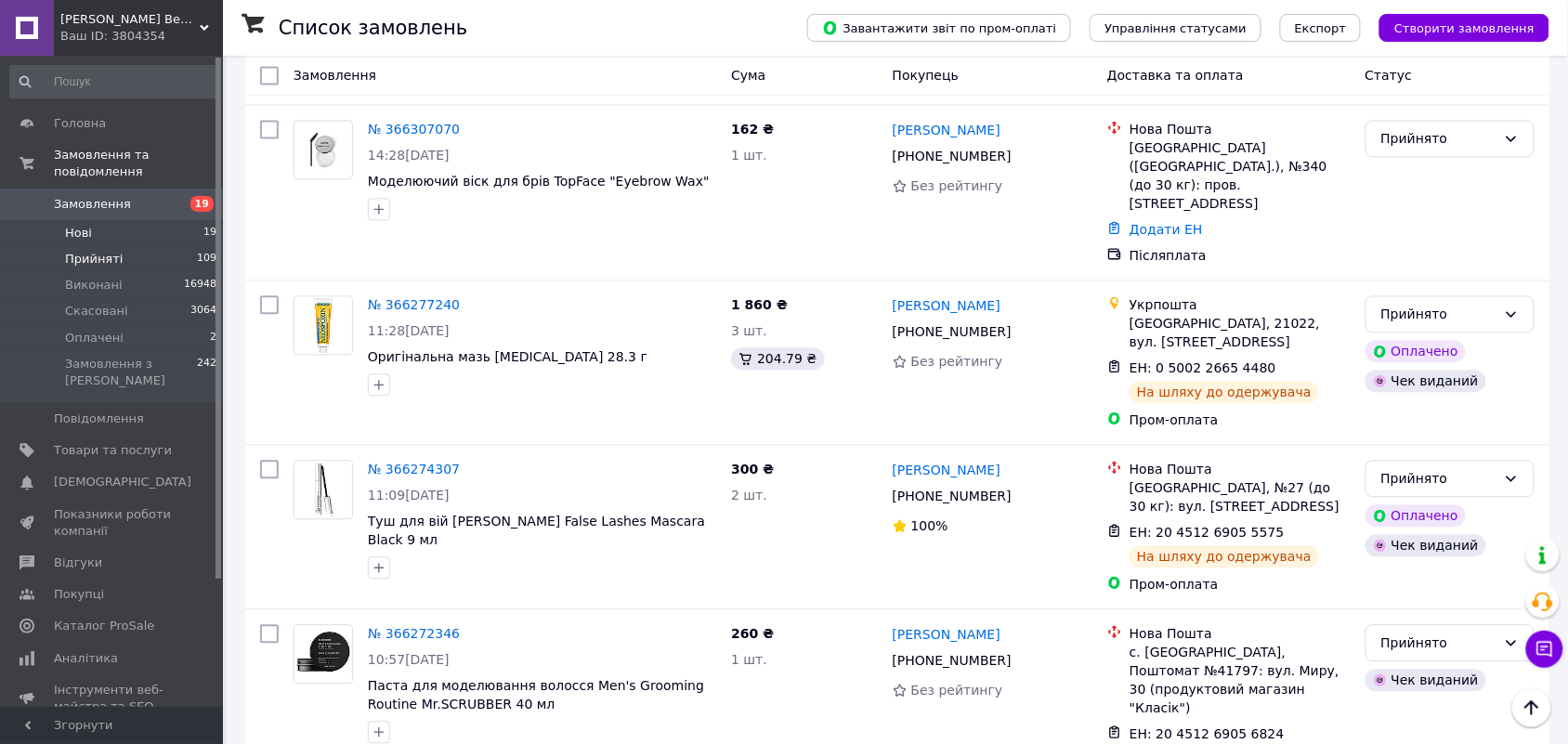
click at [72, 225] on span "Нові" at bounding box center [79, 232] width 27 height 17
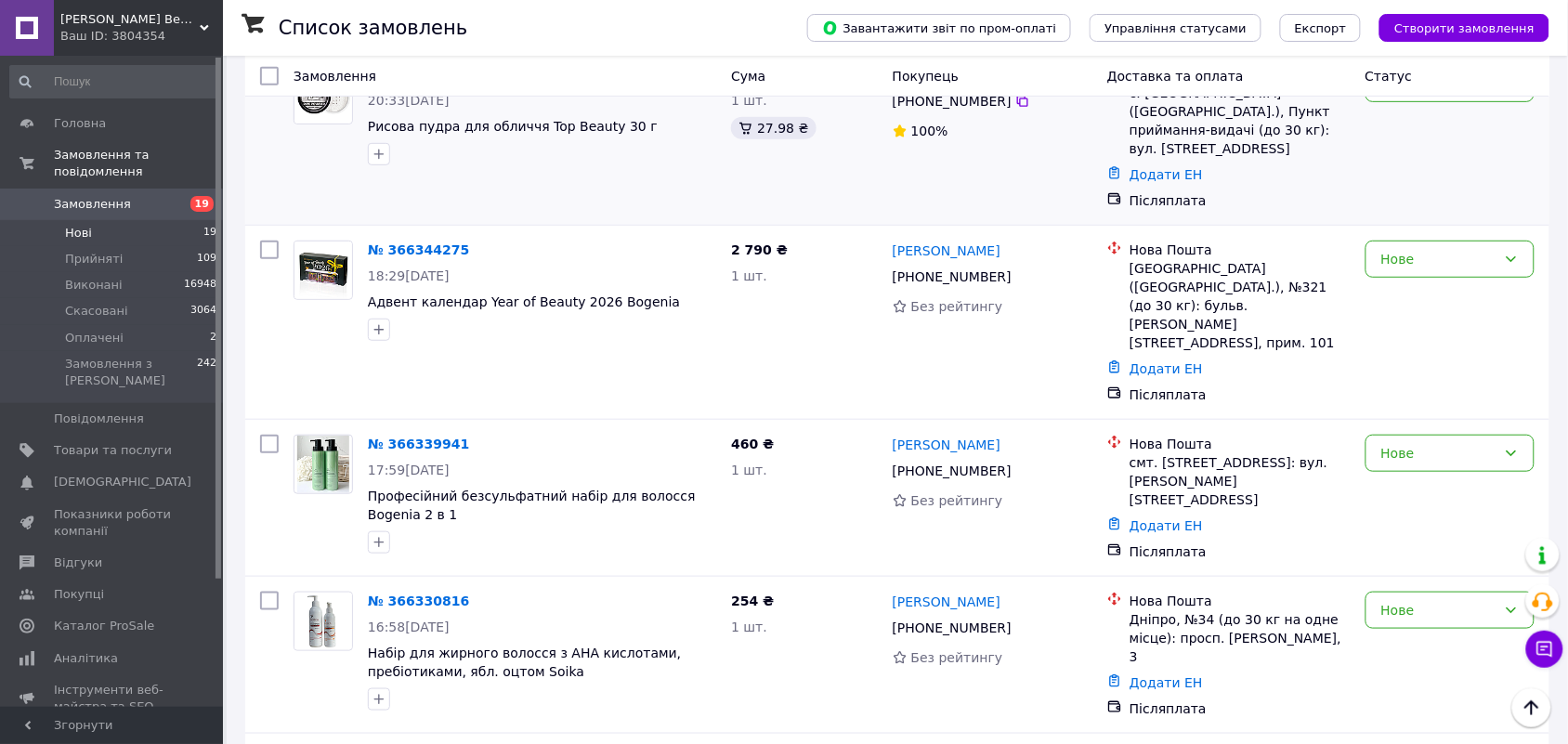
scroll to position [232, 0]
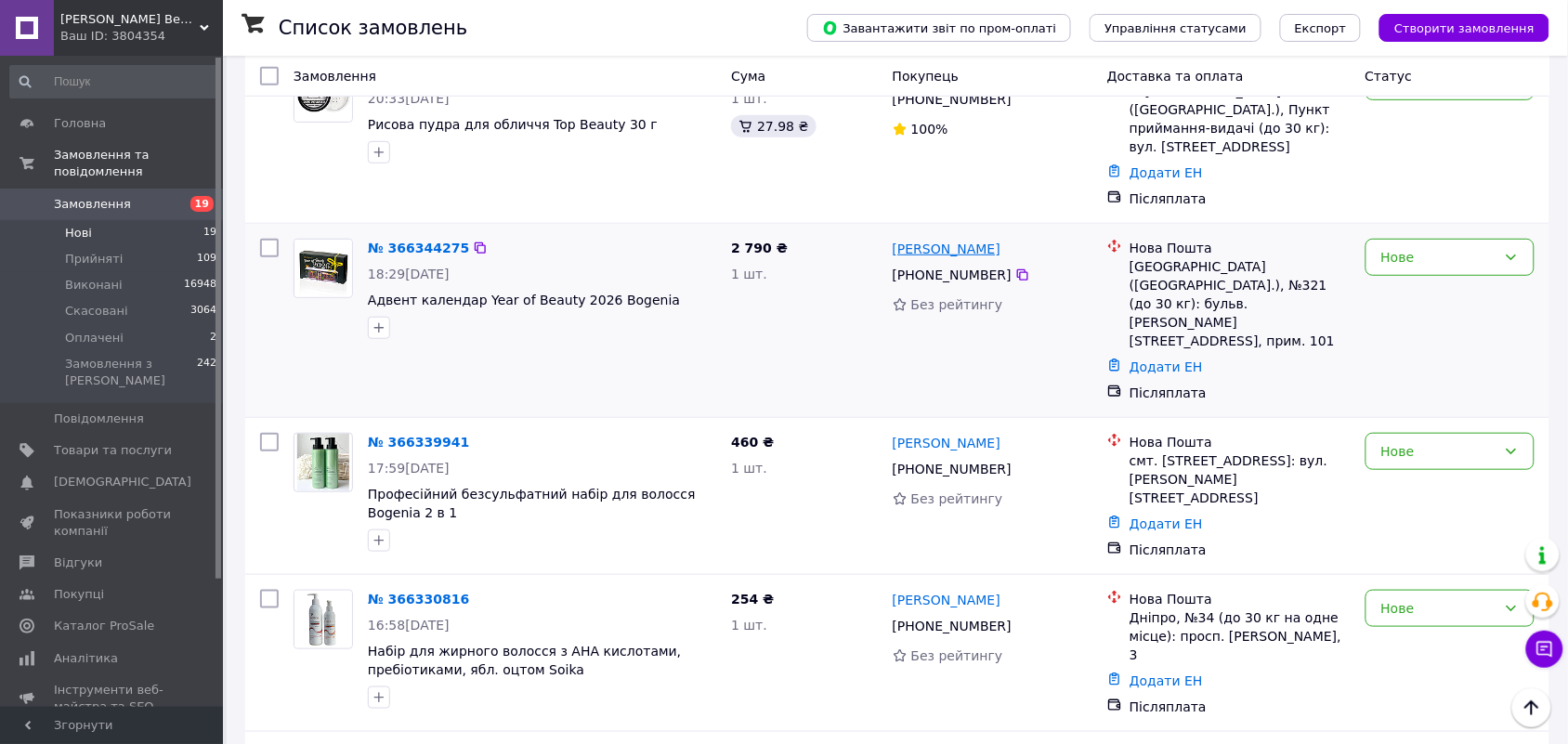
click at [979, 239] on link "[PERSON_NAME]" at bounding box center [946, 248] width 108 height 18
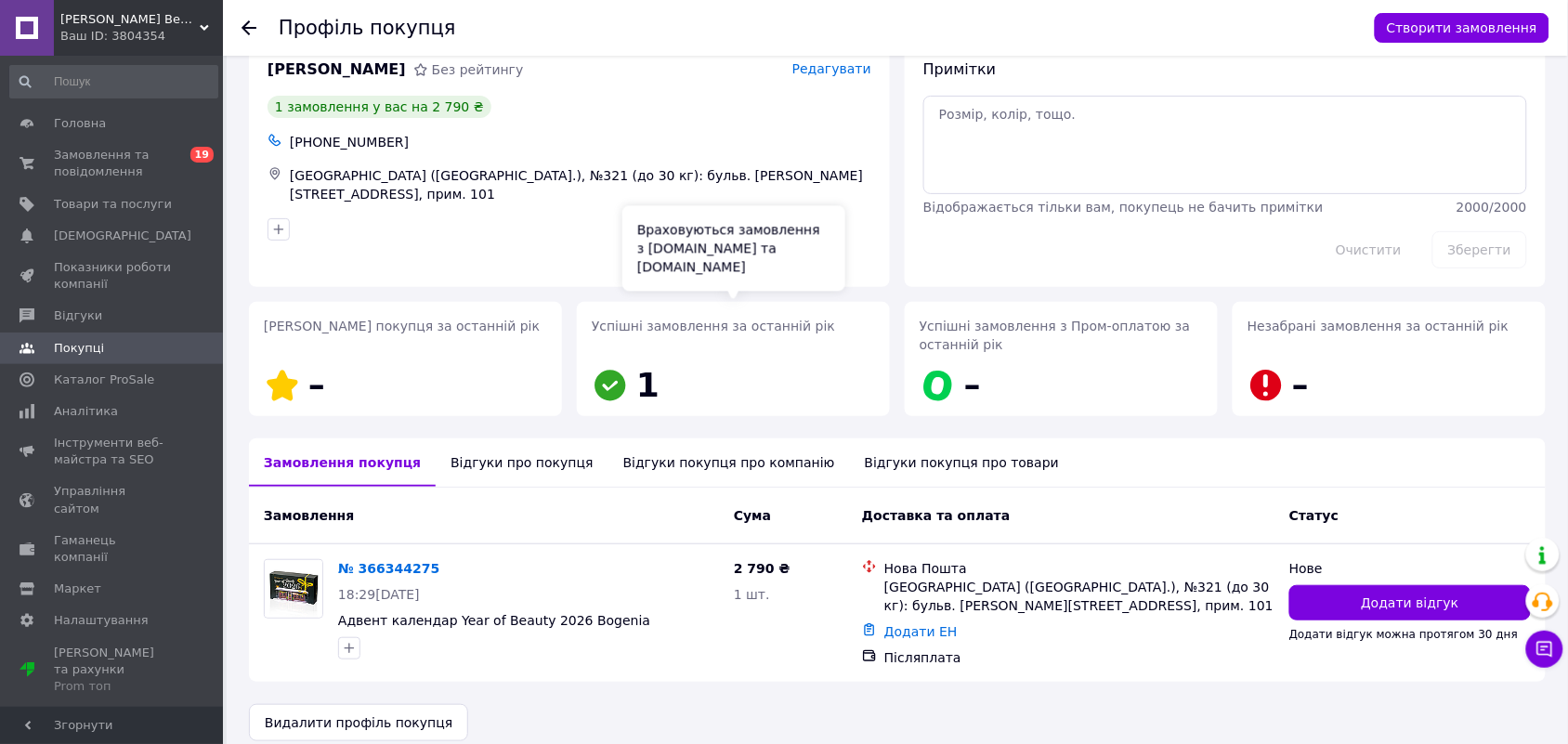
scroll to position [57, 0]
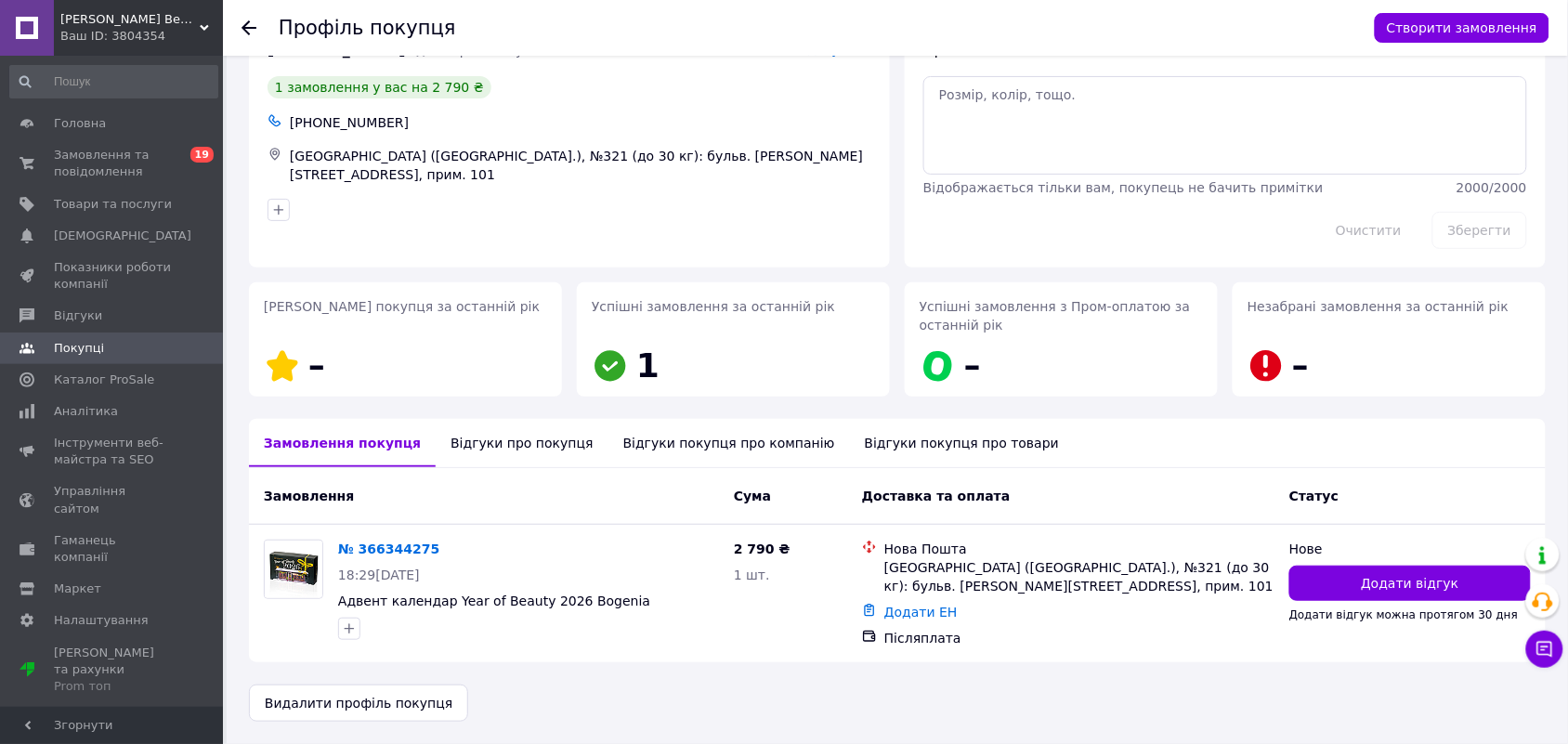
click at [460, 434] on div "Відгуки про покупця" at bounding box center [521, 443] width 172 height 49
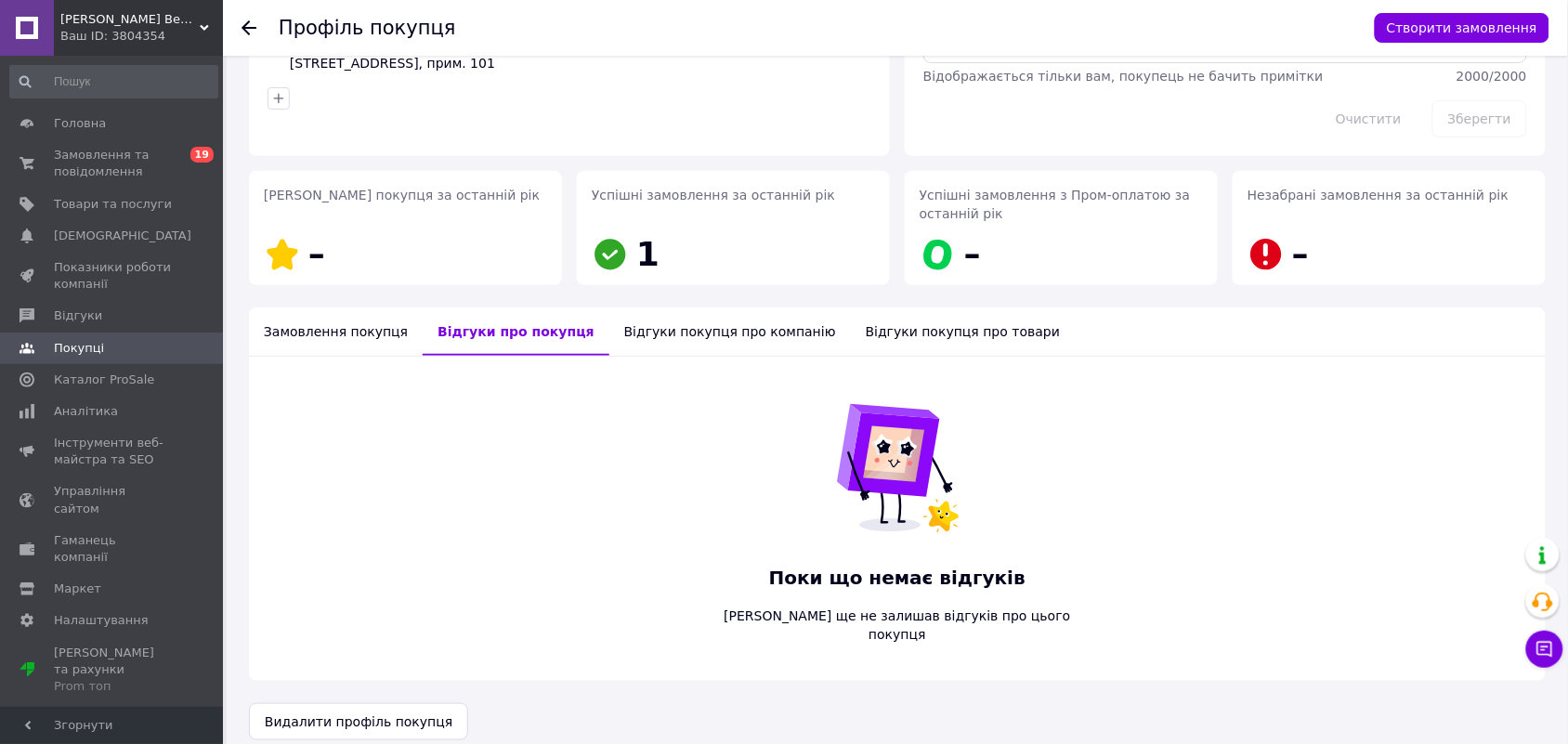
scroll to position [0, 0]
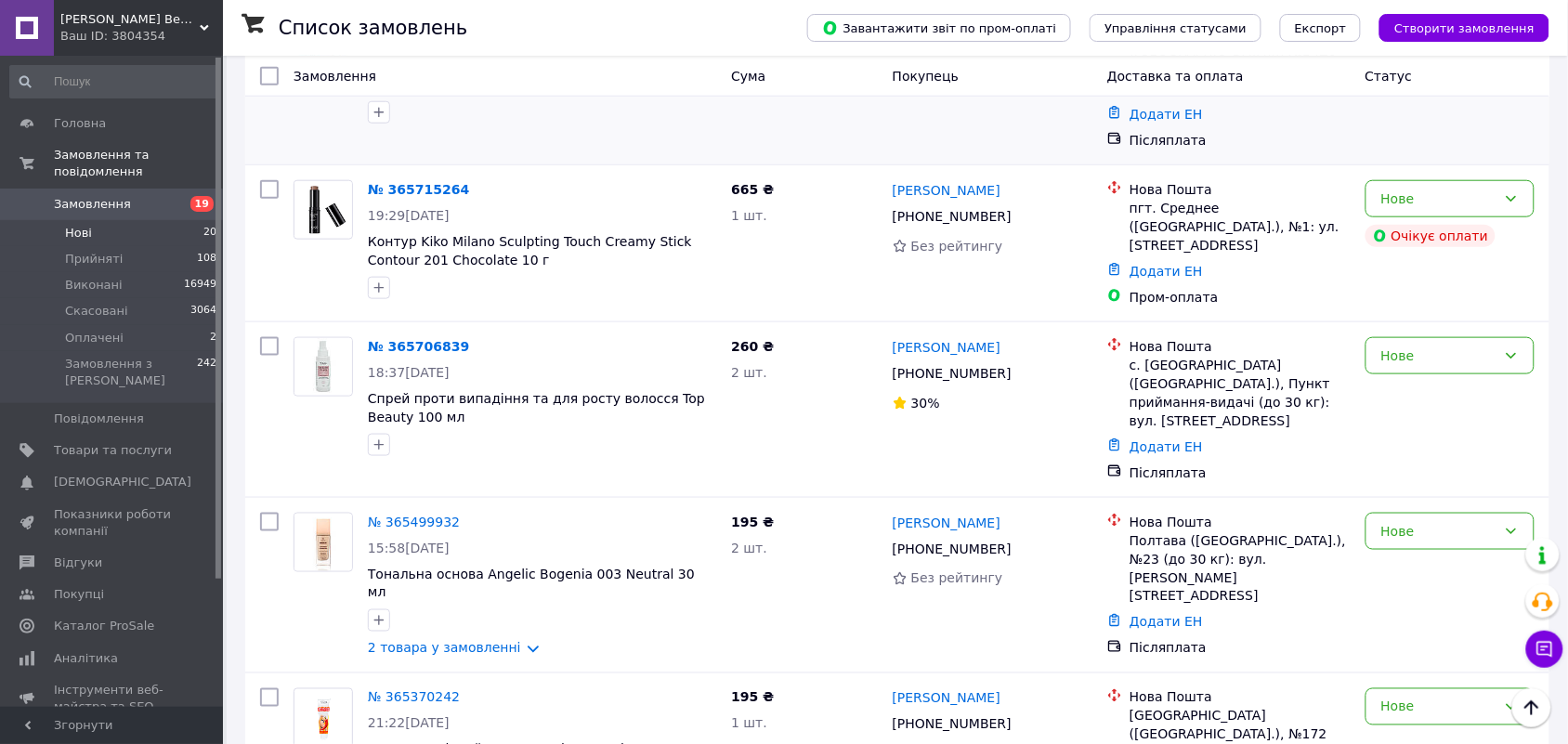
scroll to position [2616, 0]
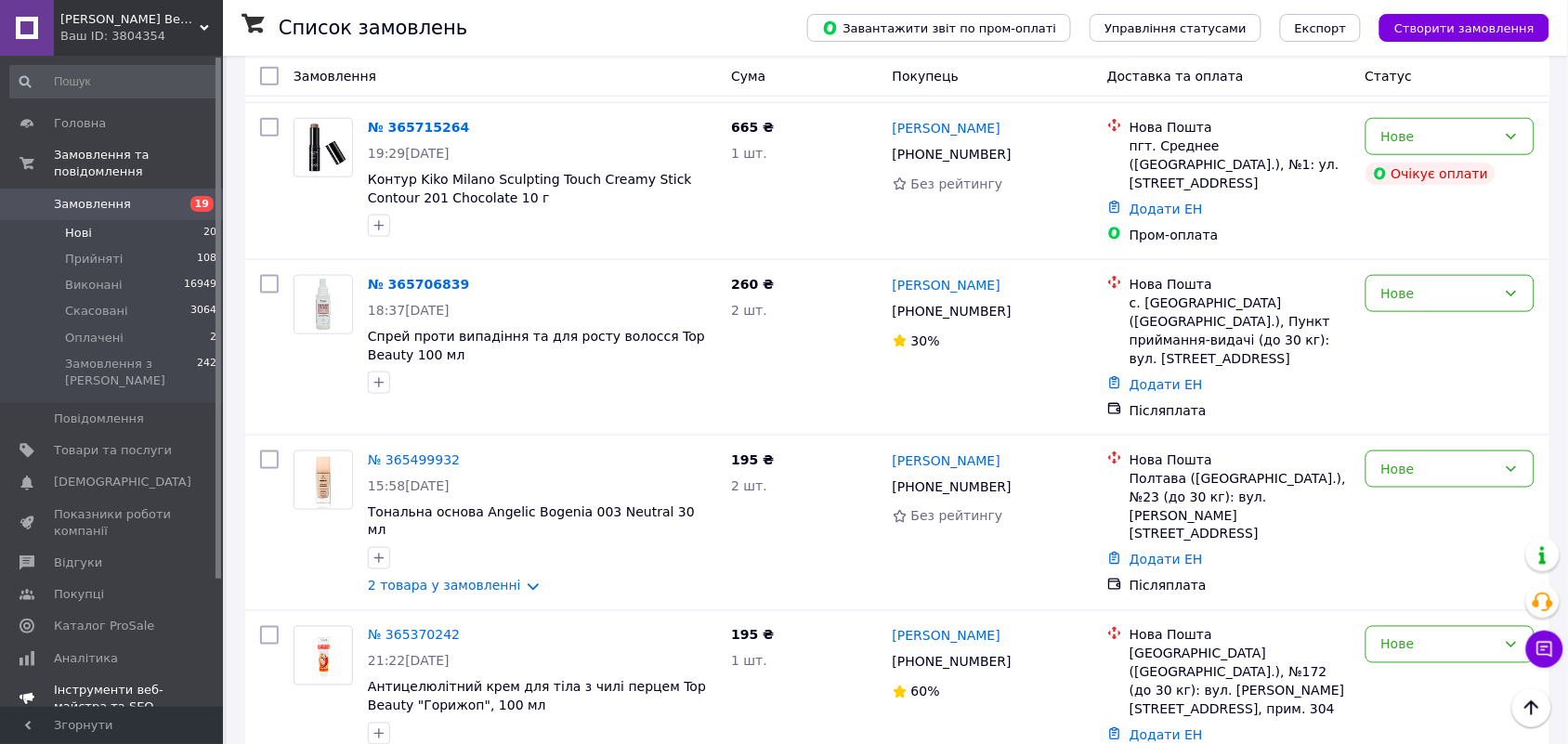
click at [118, 474] on span "[DEMOGRAPHIC_DATA]" at bounding box center [122, 481] width 137 height 17
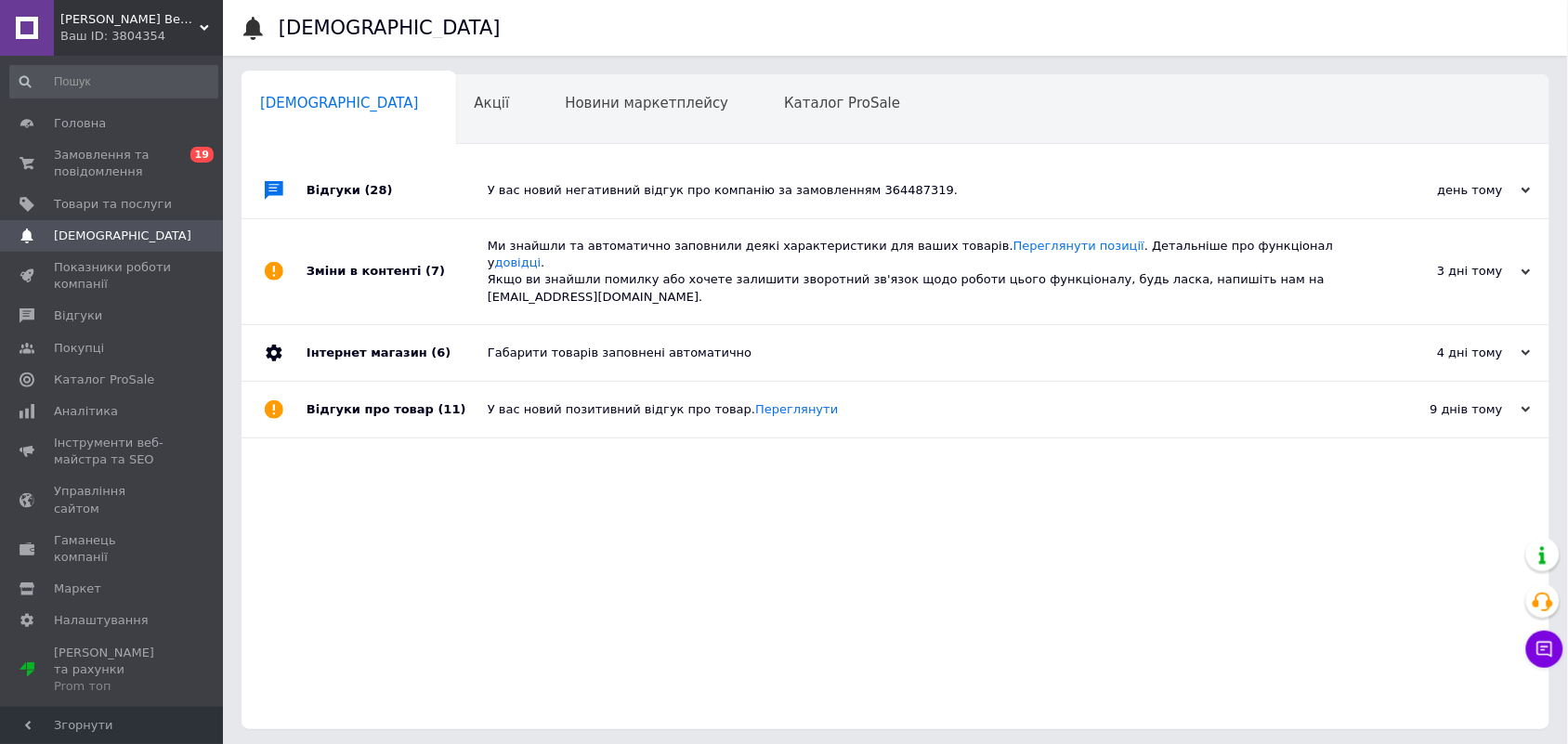
click at [718, 182] on div "У вас новий негативний відгук про компанію за замовленням 364487319." at bounding box center [915, 190] width 857 height 17
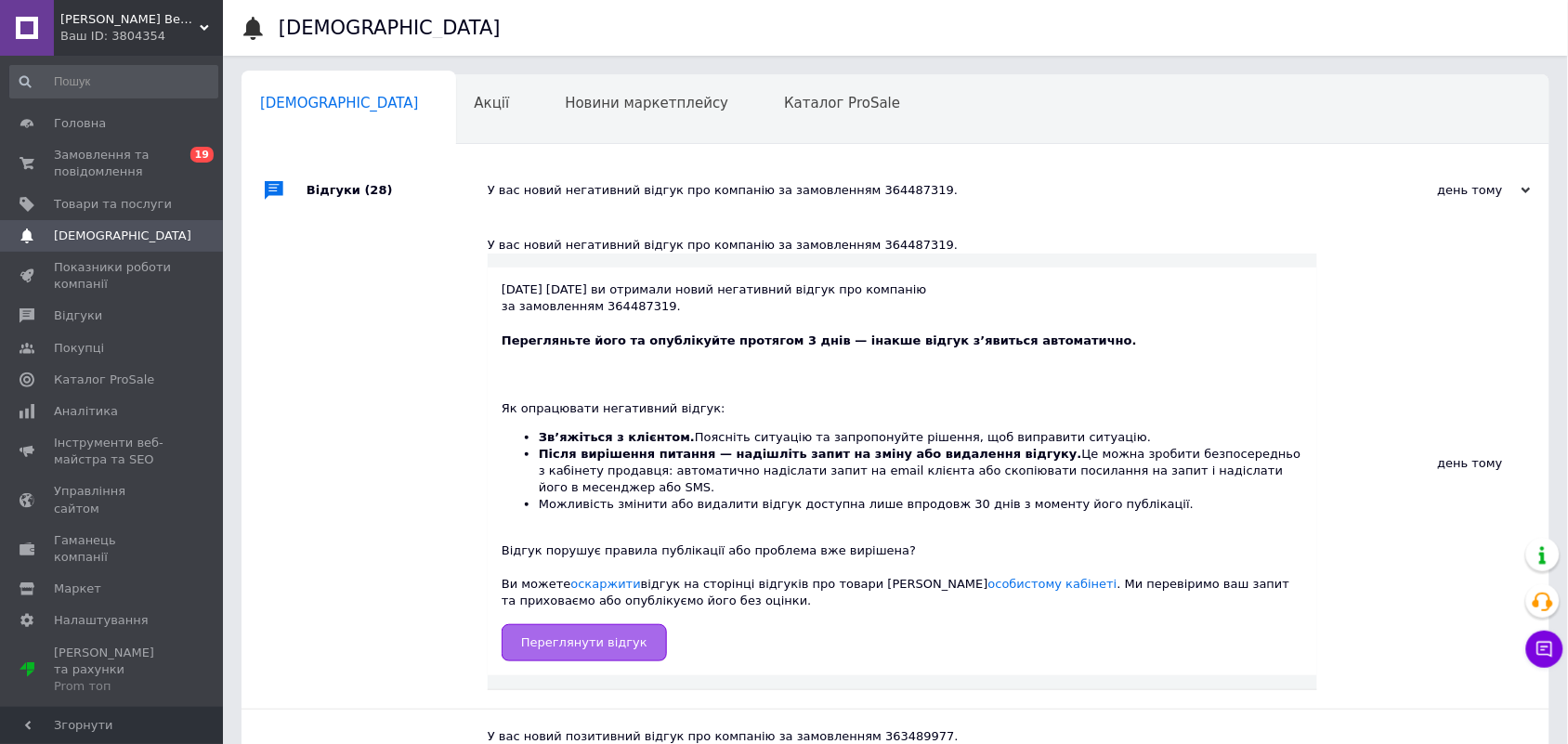
click at [583, 635] on span "Переглянути відгук" at bounding box center [585, 642] width 126 height 14
